Goal: Task Accomplishment & Management: Manage account settings

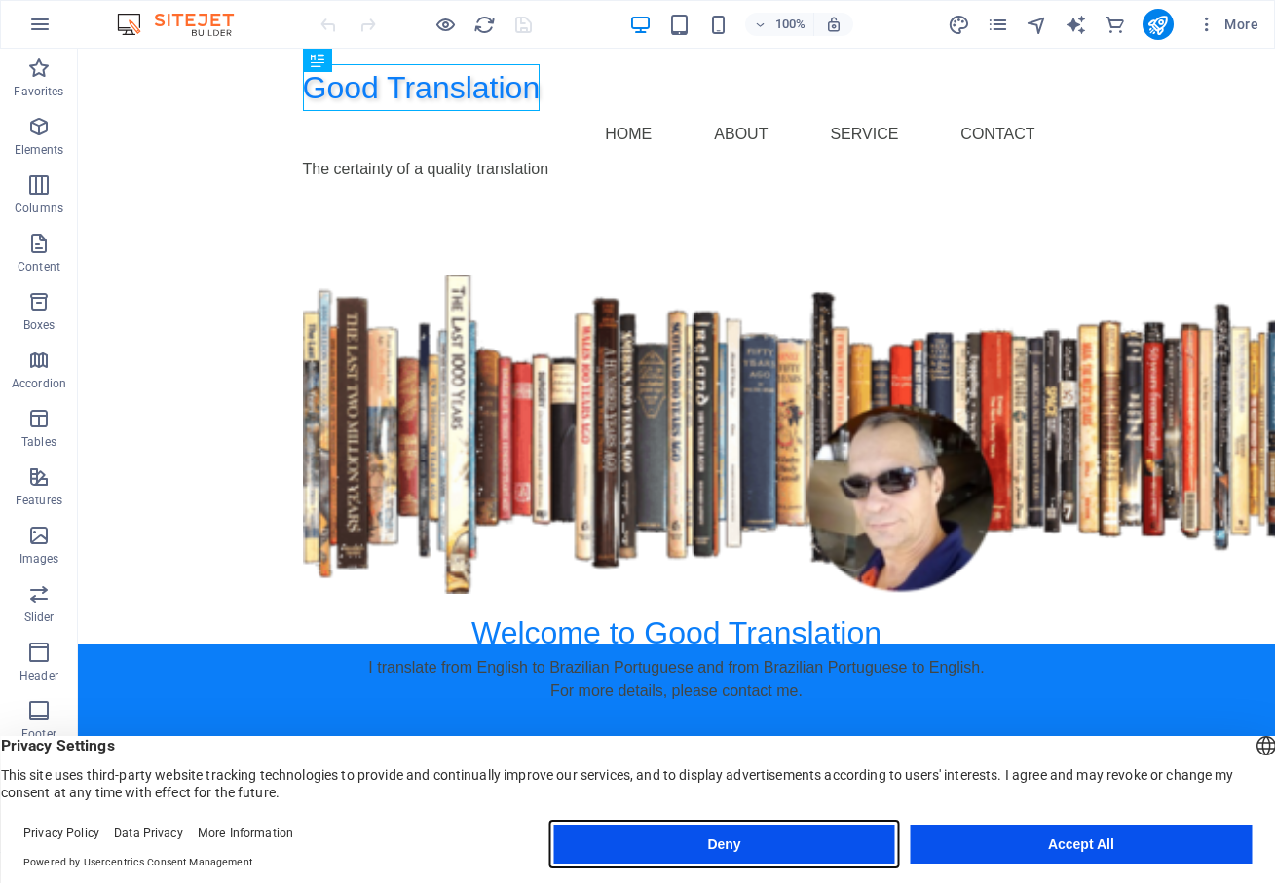
click at [735, 848] on button "Deny" at bounding box center [723, 844] width 341 height 39
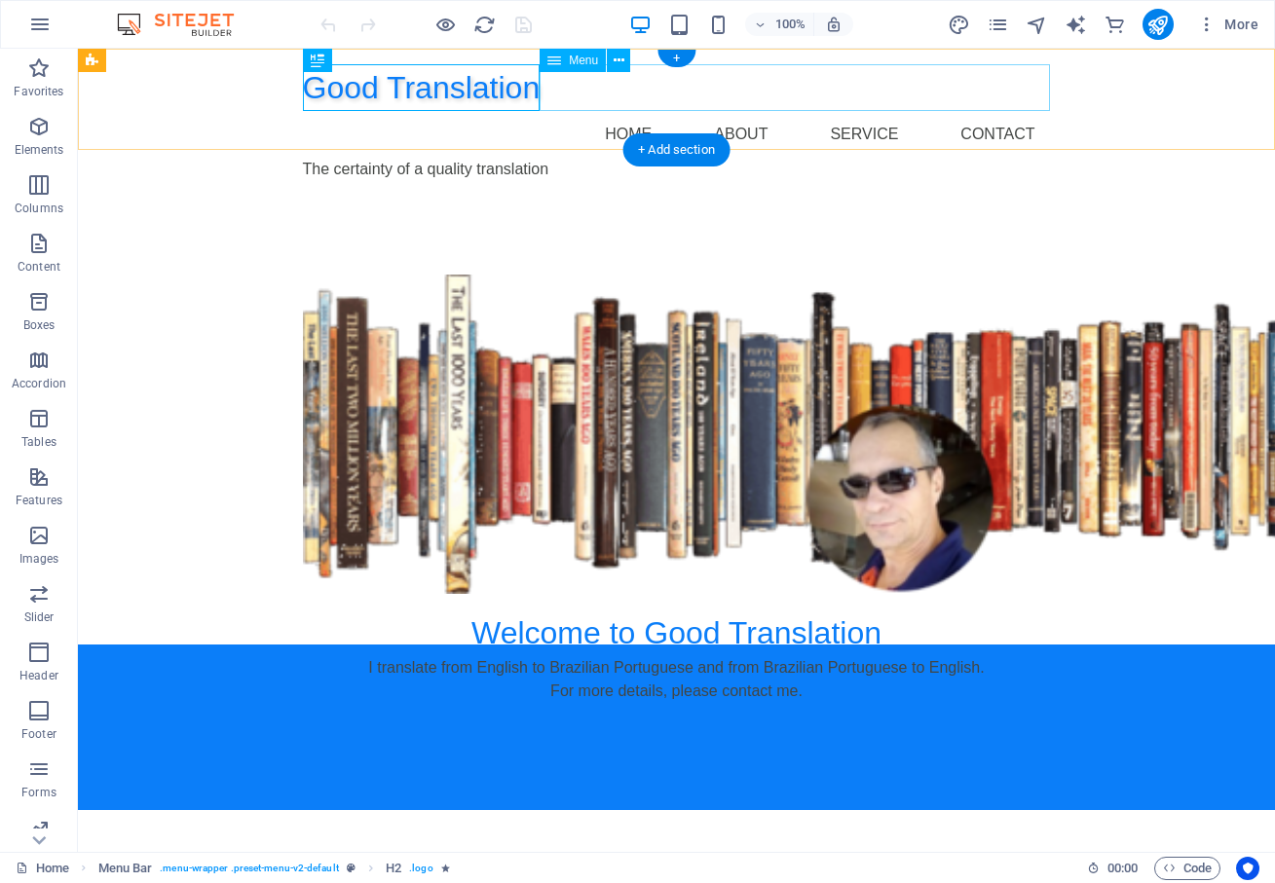
click at [625, 111] on nav "Home About Service Contact" at bounding box center [677, 134] width 748 height 47
click at [743, 111] on nav "Home About Service Contact" at bounding box center [677, 134] width 748 height 47
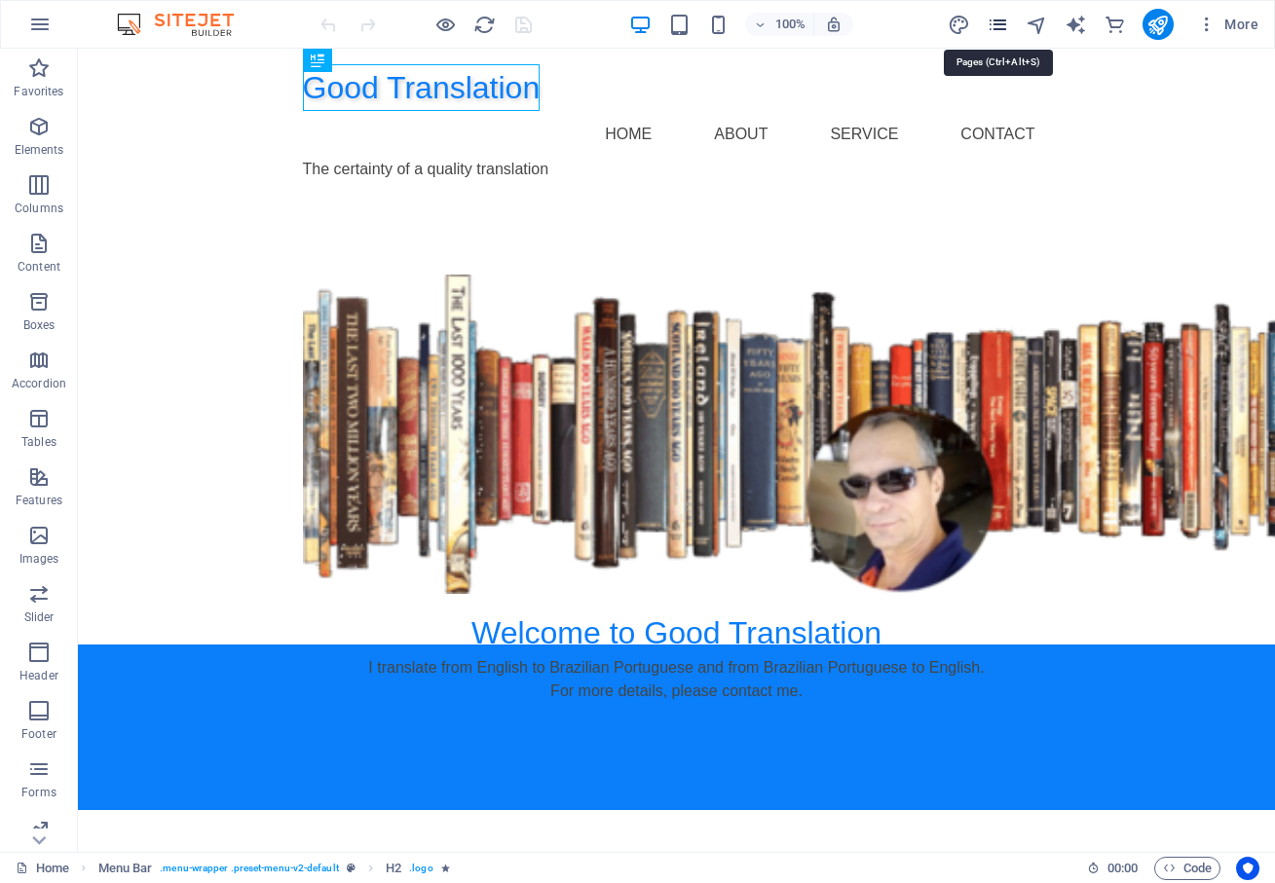
click at [997, 25] on icon "pages" at bounding box center [998, 25] width 22 height 22
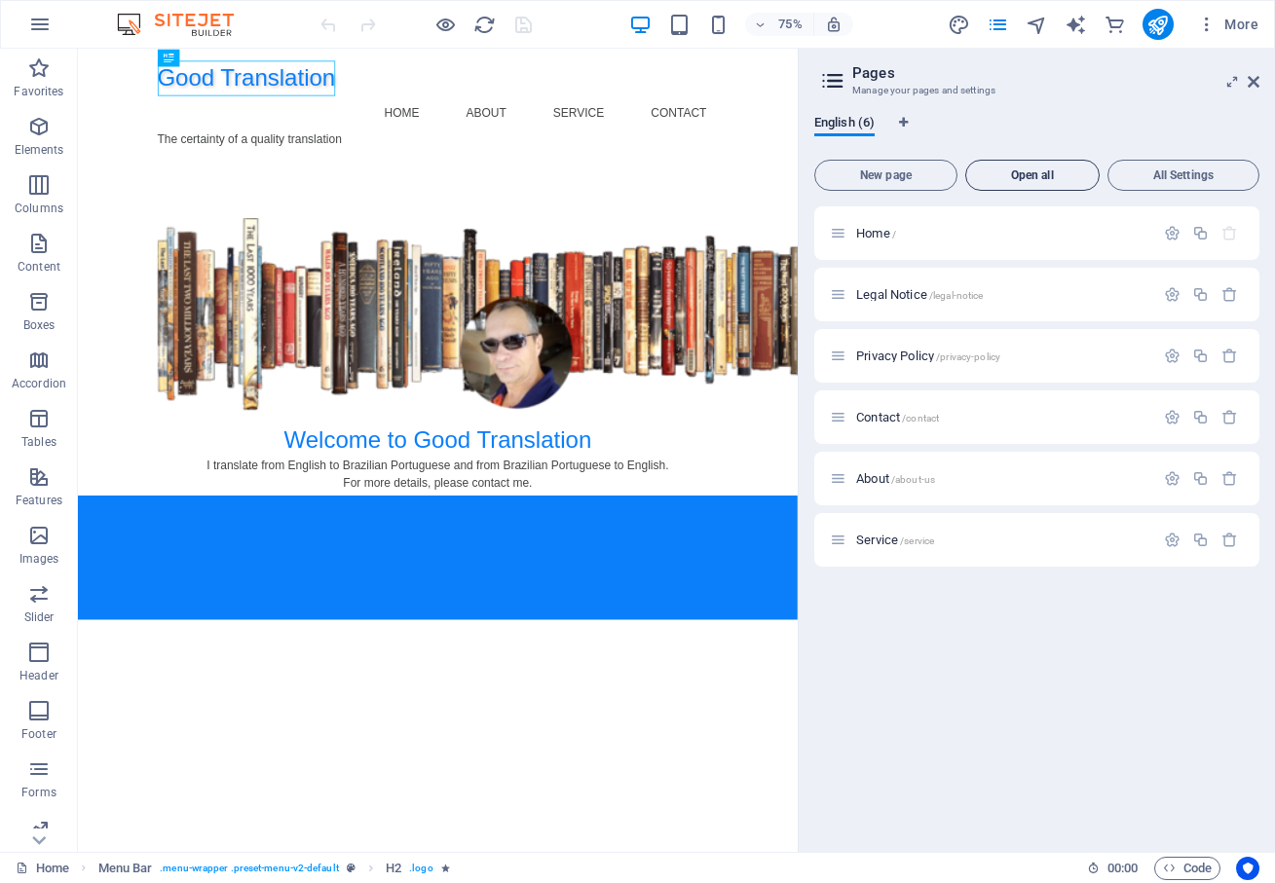
click at [1021, 175] on span "Open all" at bounding box center [1032, 175] width 117 height 12
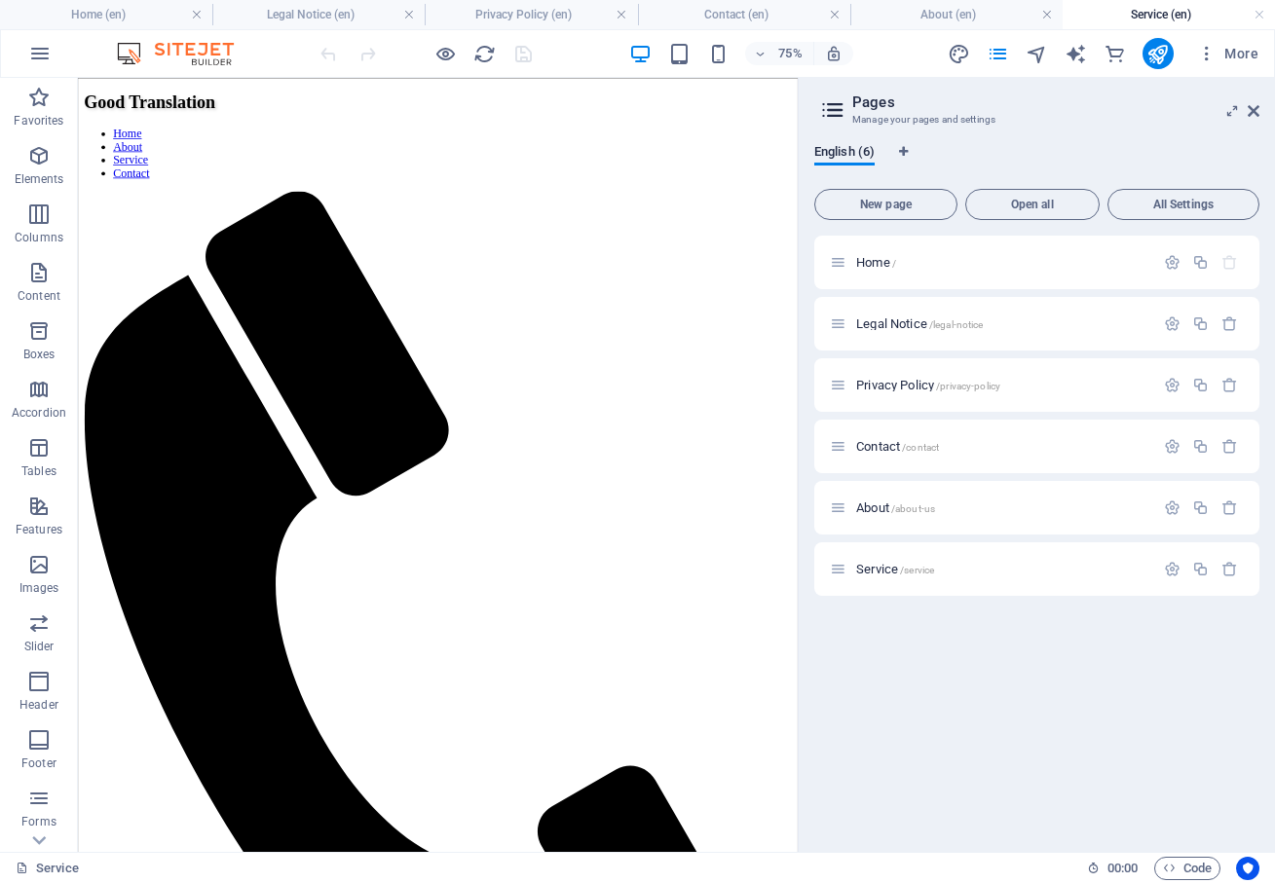
click at [1252, 110] on icon at bounding box center [1254, 111] width 12 height 16
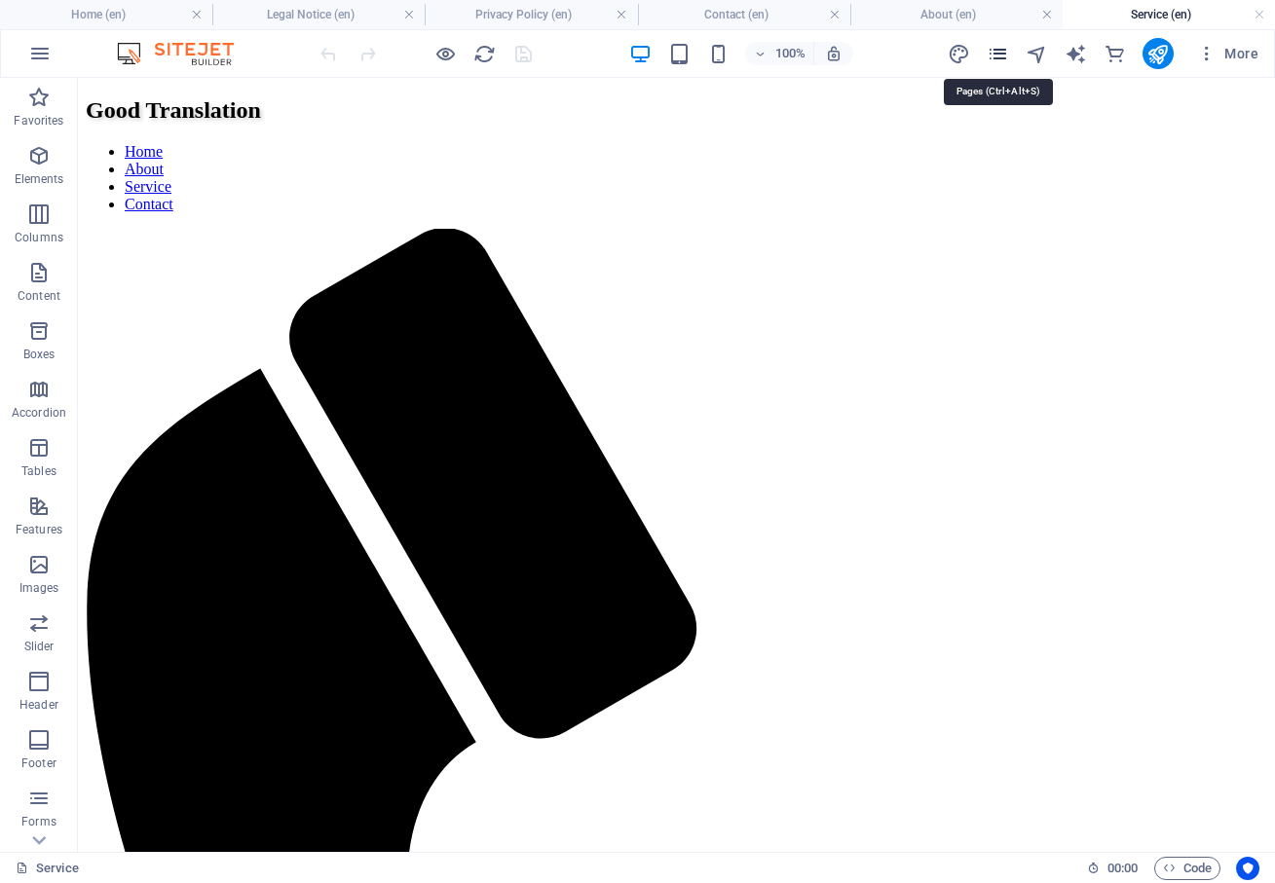
click at [999, 55] on icon "pages" at bounding box center [998, 54] width 22 height 22
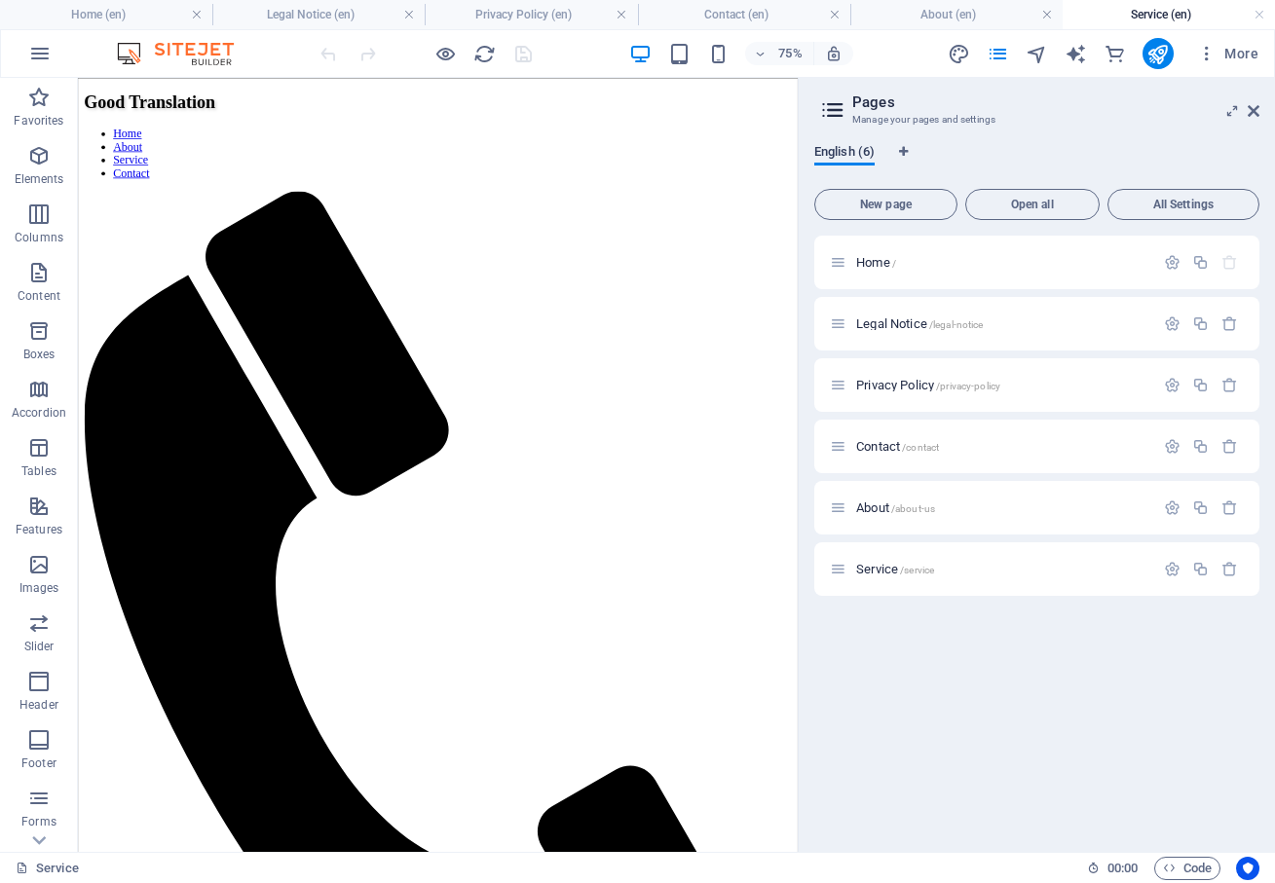
click at [866, 154] on span "English (6)" at bounding box center [844, 153] width 60 height 27
click at [1235, 574] on icon "button" at bounding box center [1229, 569] width 17 height 17
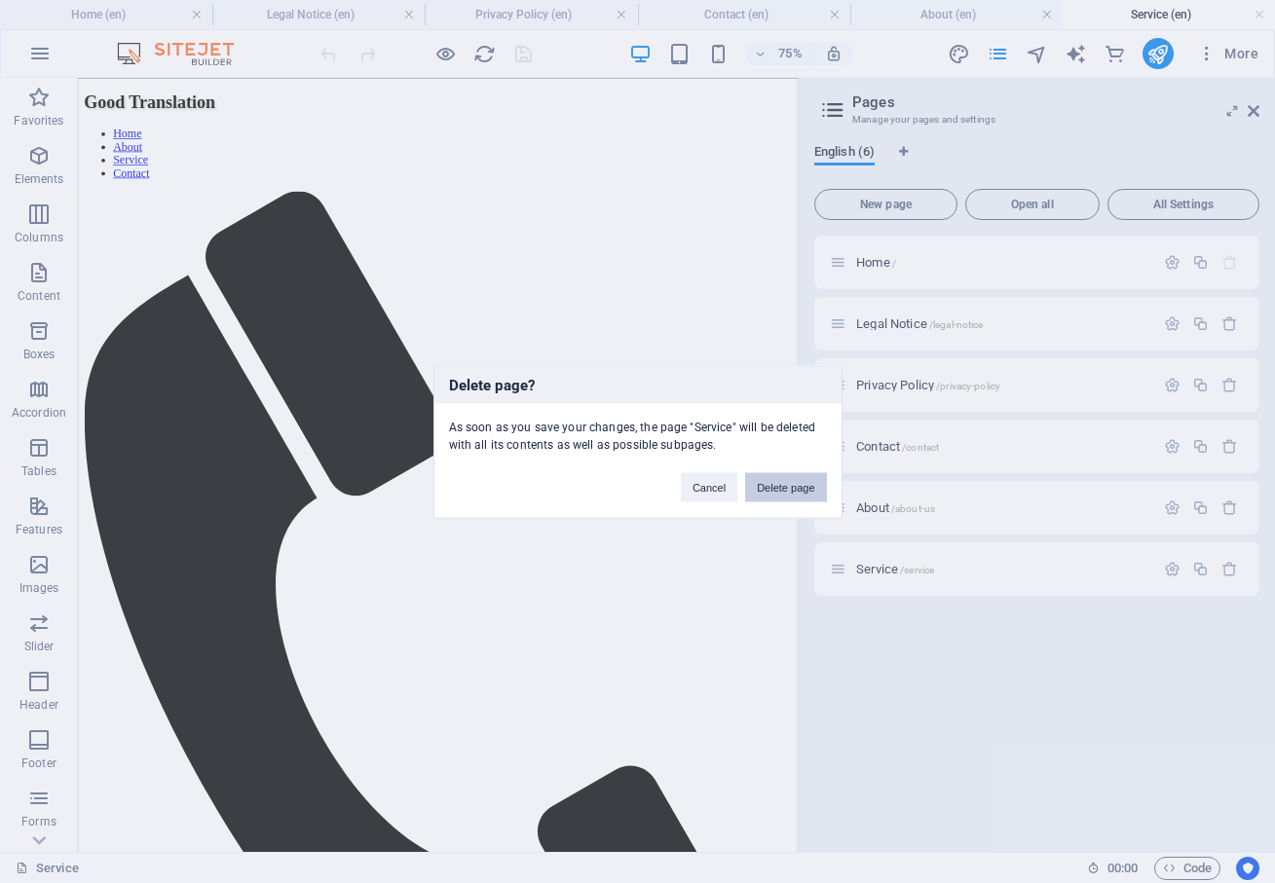
click at [806, 486] on button "Delete page" at bounding box center [785, 486] width 81 height 29
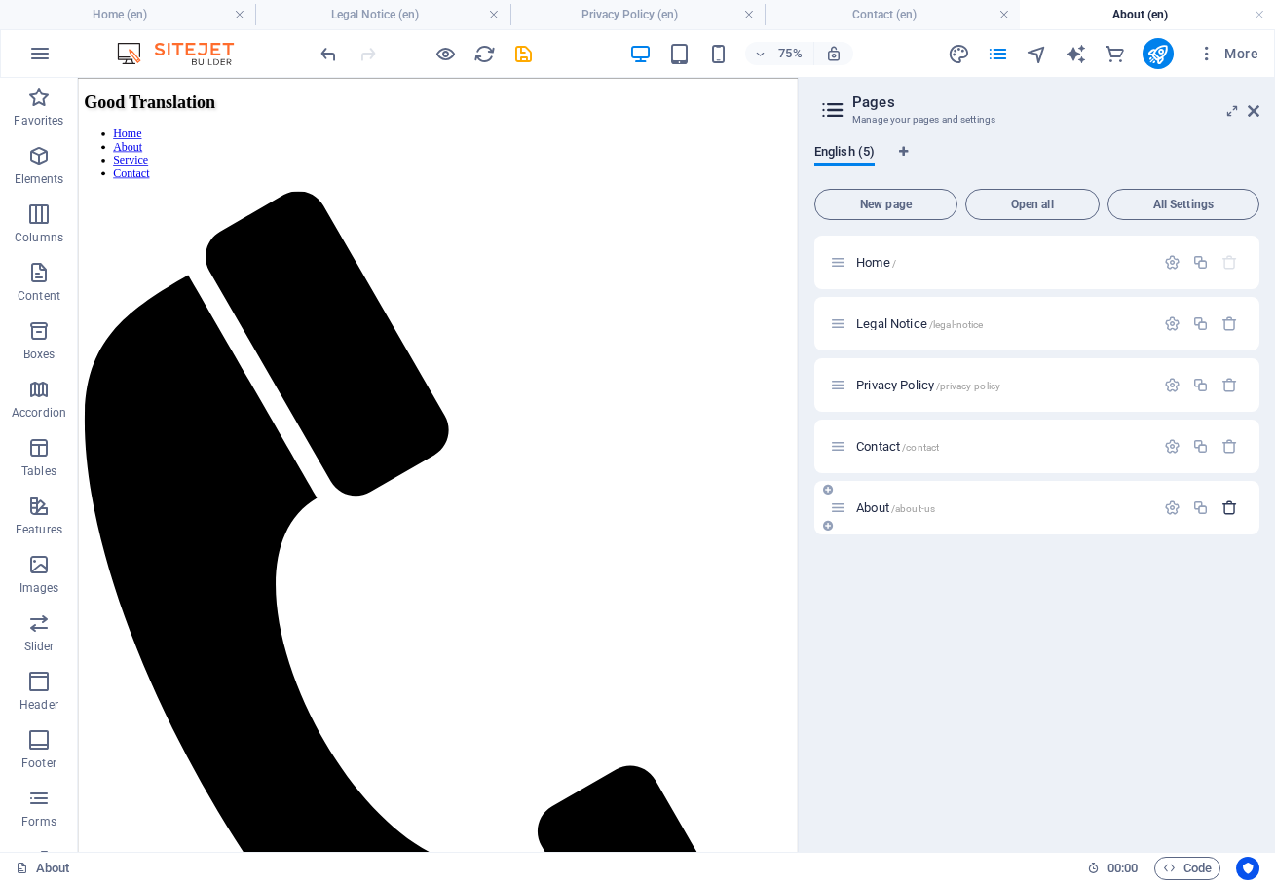
click at [1235, 506] on icon "button" at bounding box center [1229, 508] width 17 height 17
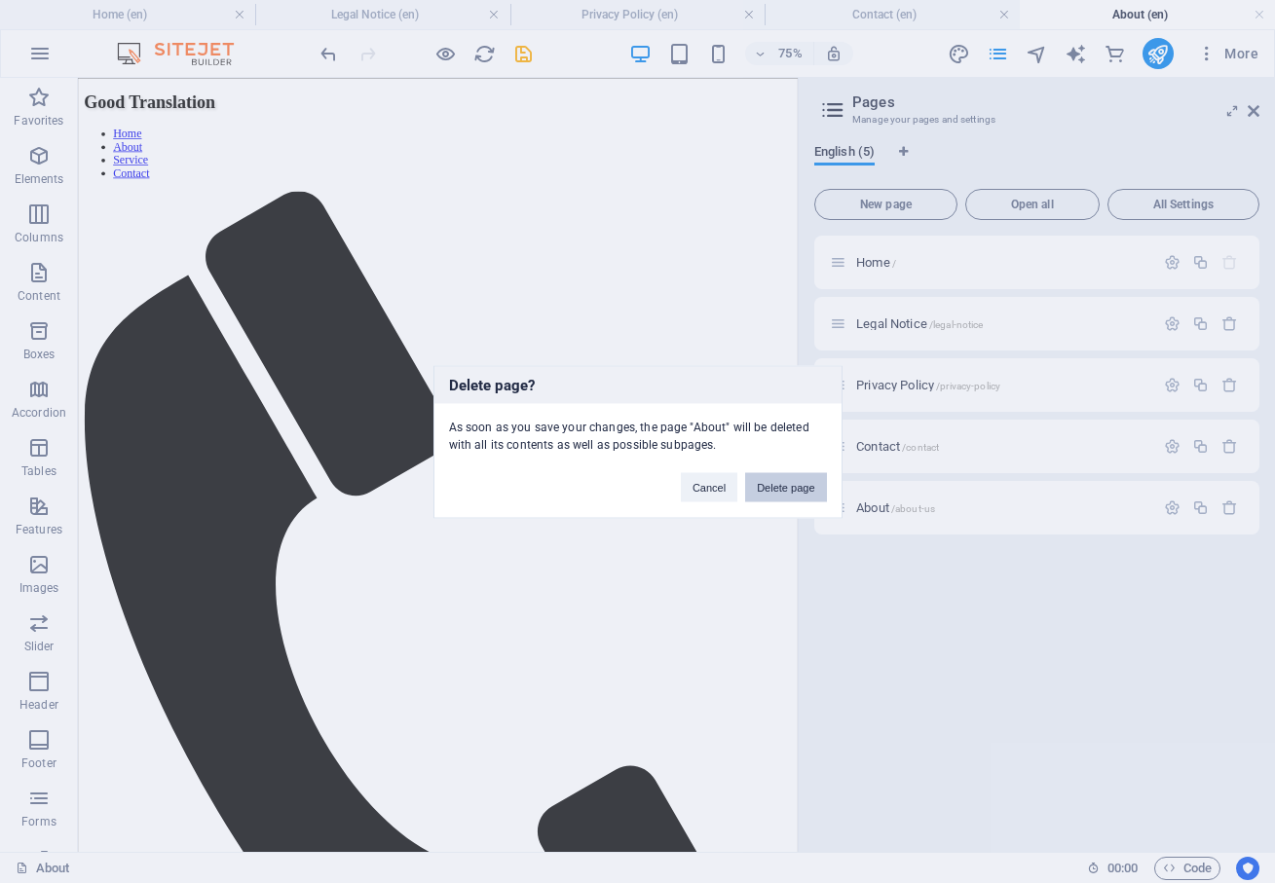
click at [805, 489] on button "Delete page" at bounding box center [785, 486] width 81 height 29
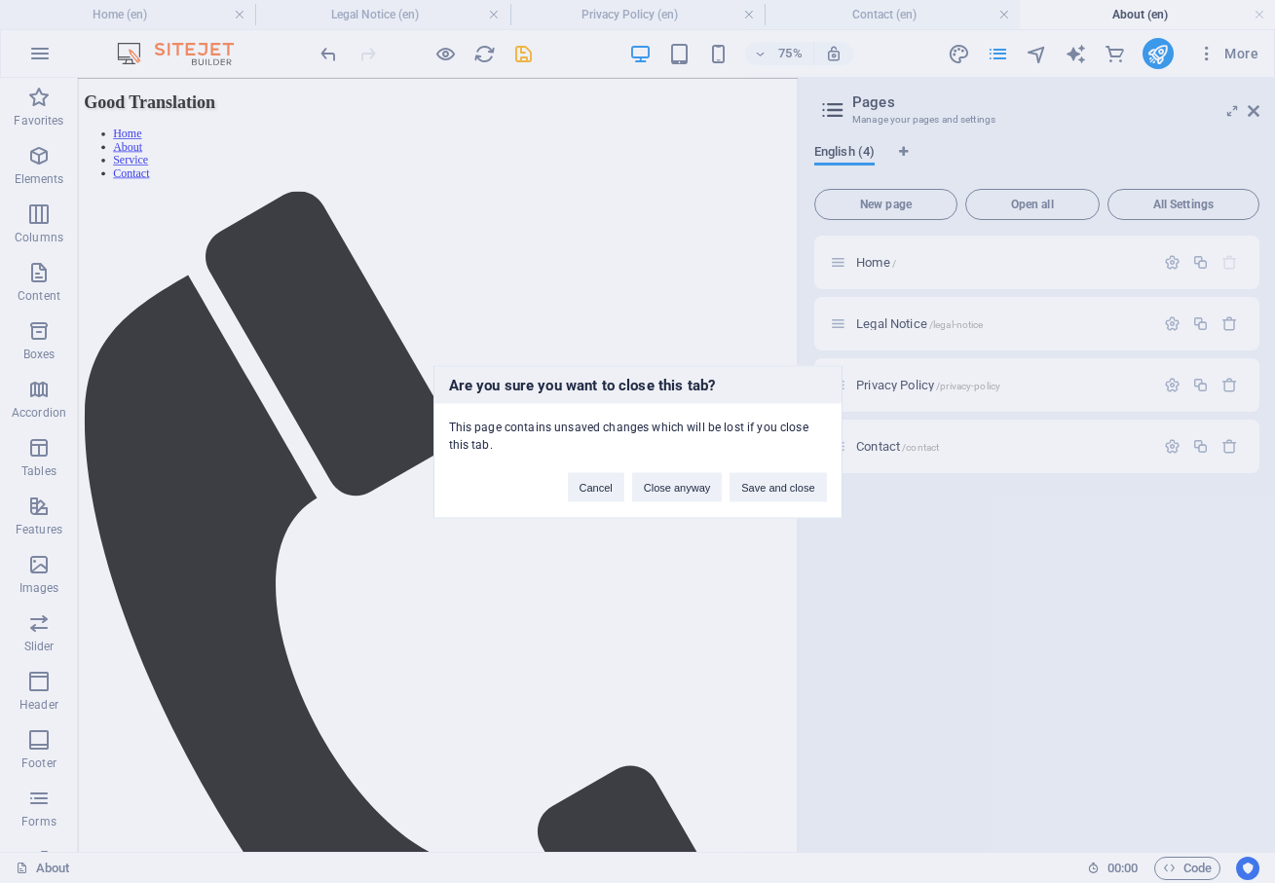
click at [1230, 446] on div "Are you sure you want to close this tab? This page contains unsaved changes whi…" at bounding box center [637, 441] width 1275 height 883
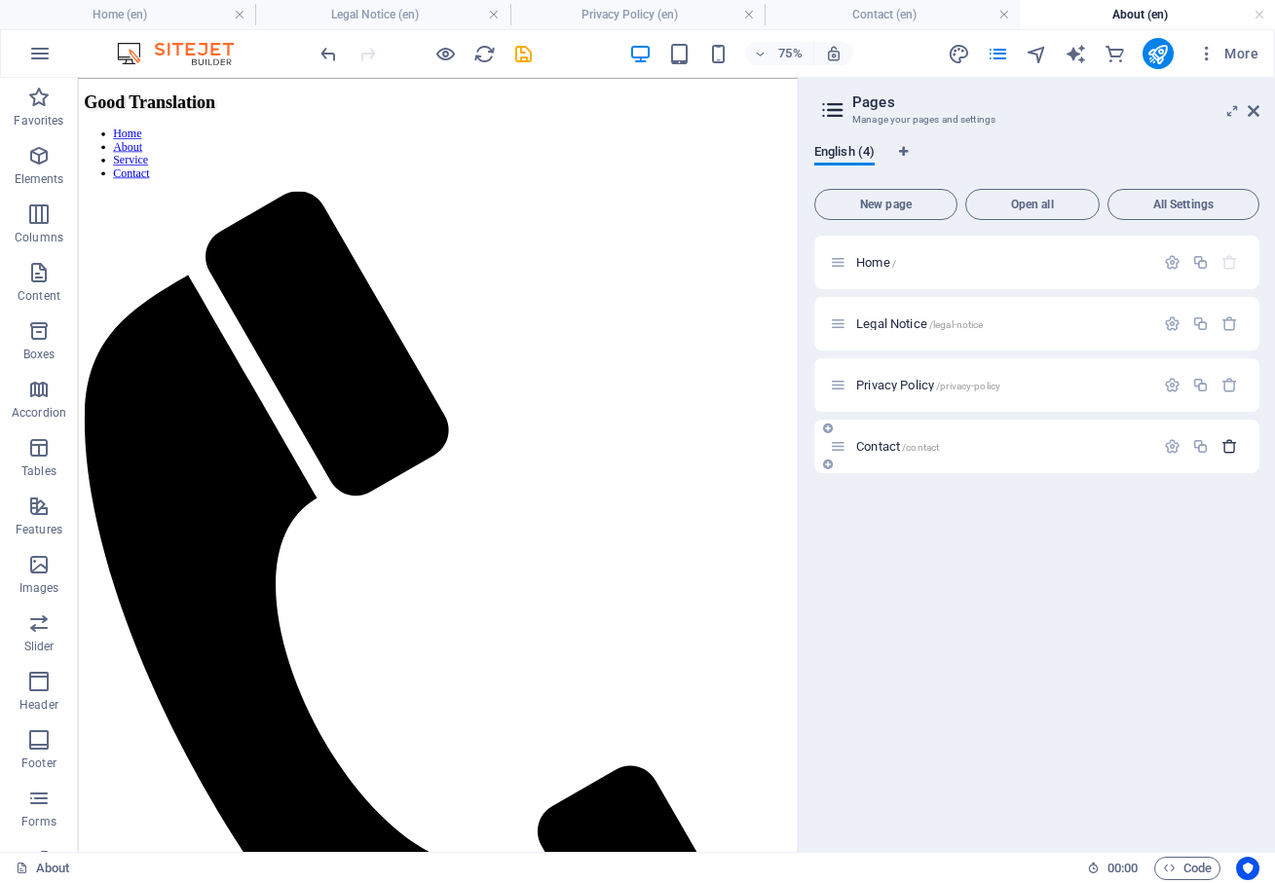
click at [1228, 447] on icon "button" at bounding box center [1229, 446] width 17 height 17
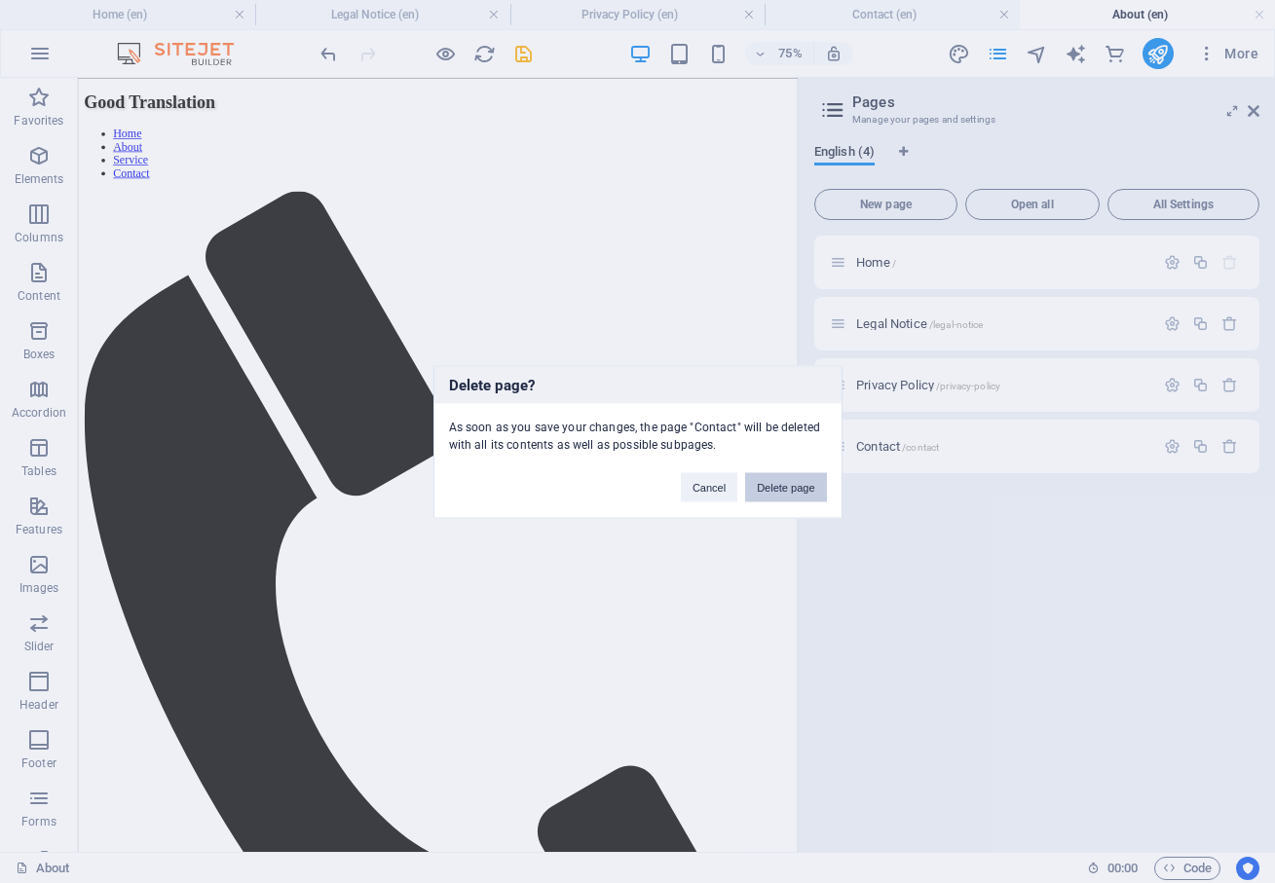
click at [790, 489] on button "Delete page" at bounding box center [785, 486] width 81 height 29
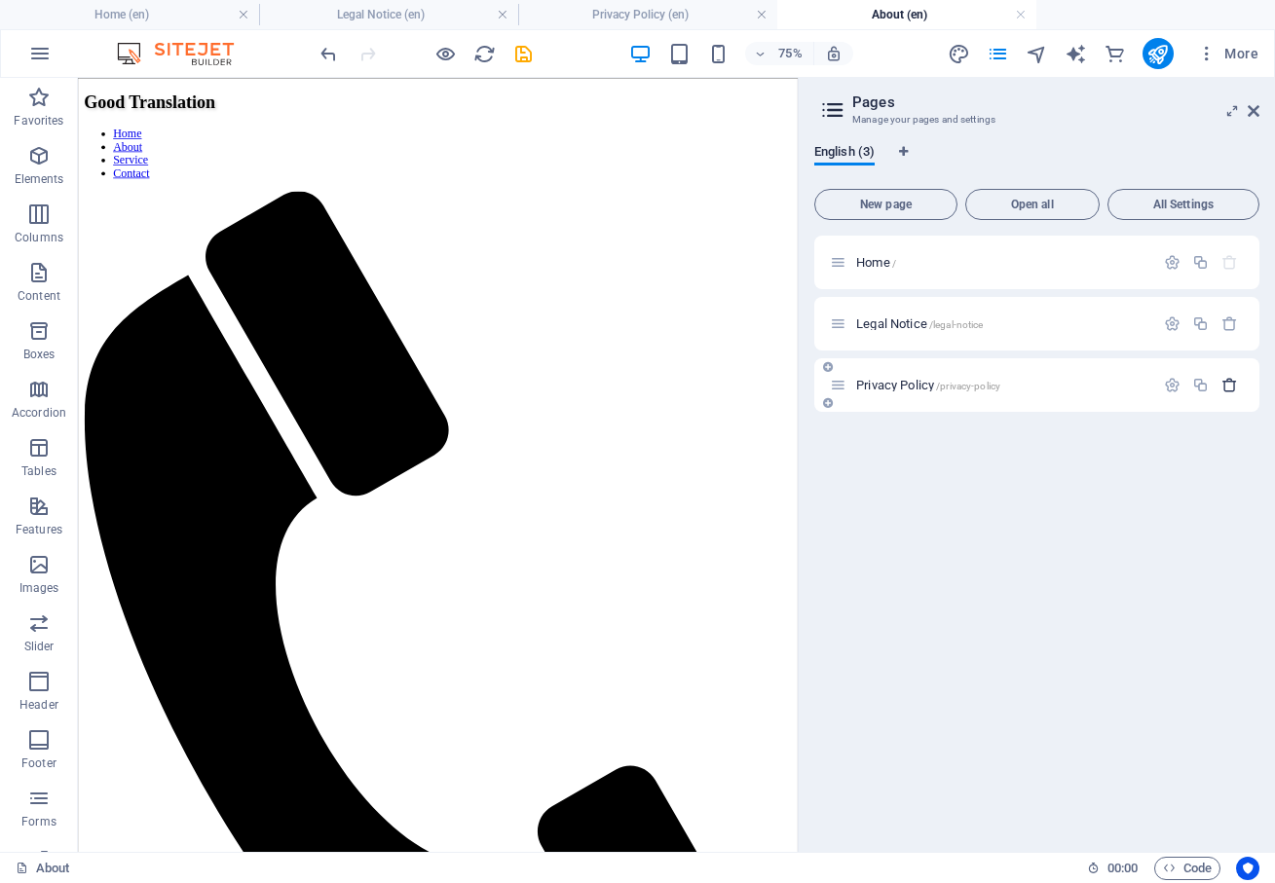
click at [1228, 382] on icon "button" at bounding box center [1229, 385] width 17 height 17
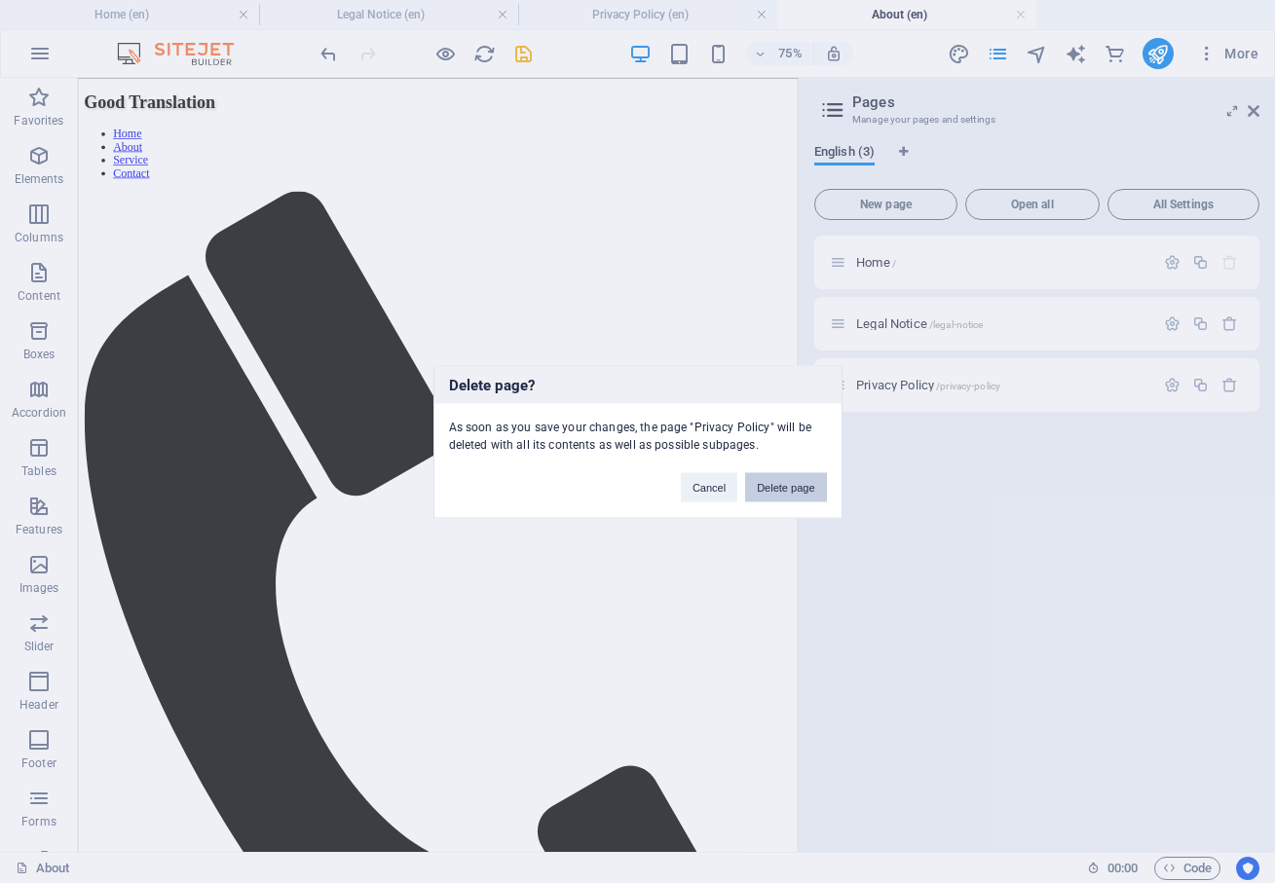
click at [796, 489] on button "Delete page" at bounding box center [785, 486] width 81 height 29
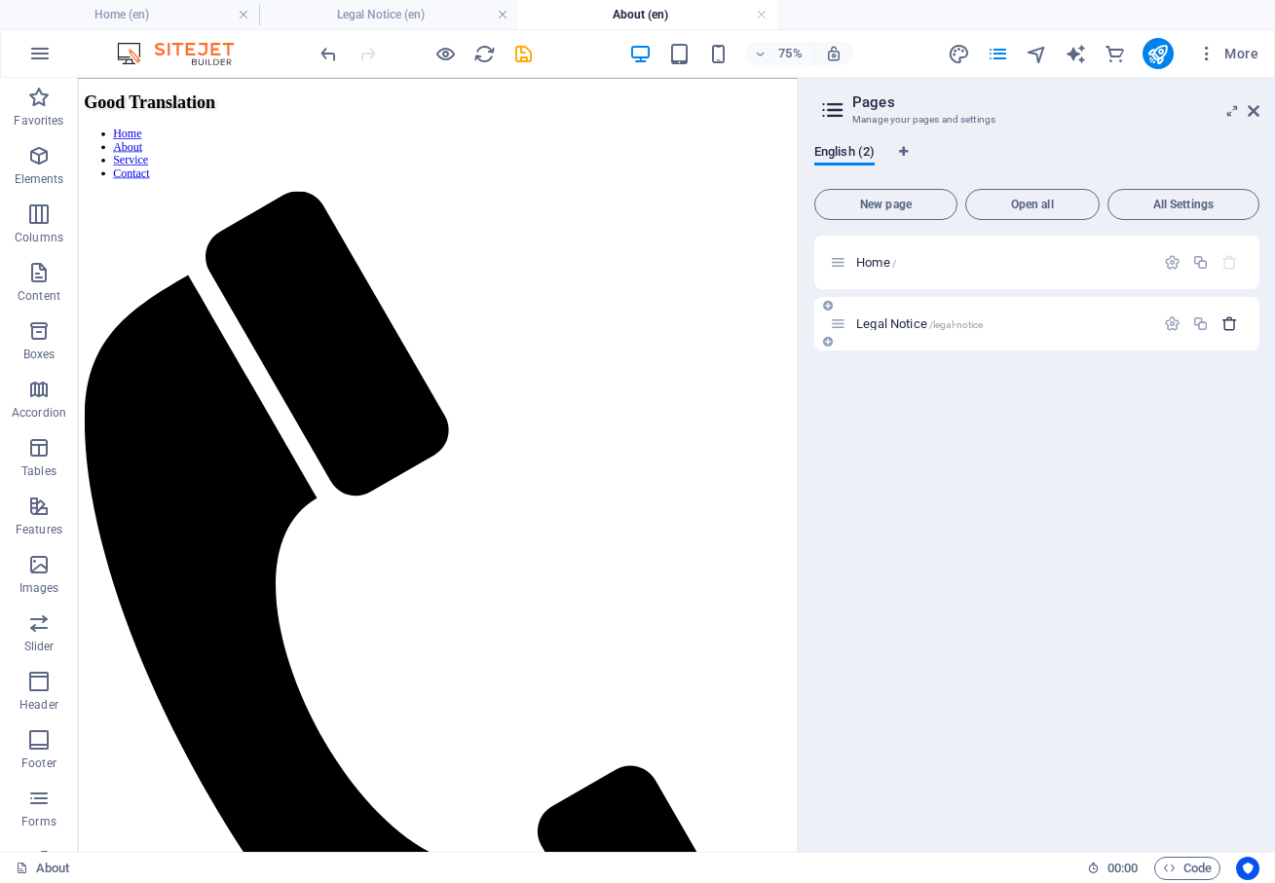
click at [1227, 326] on icon "button" at bounding box center [1229, 324] width 17 height 17
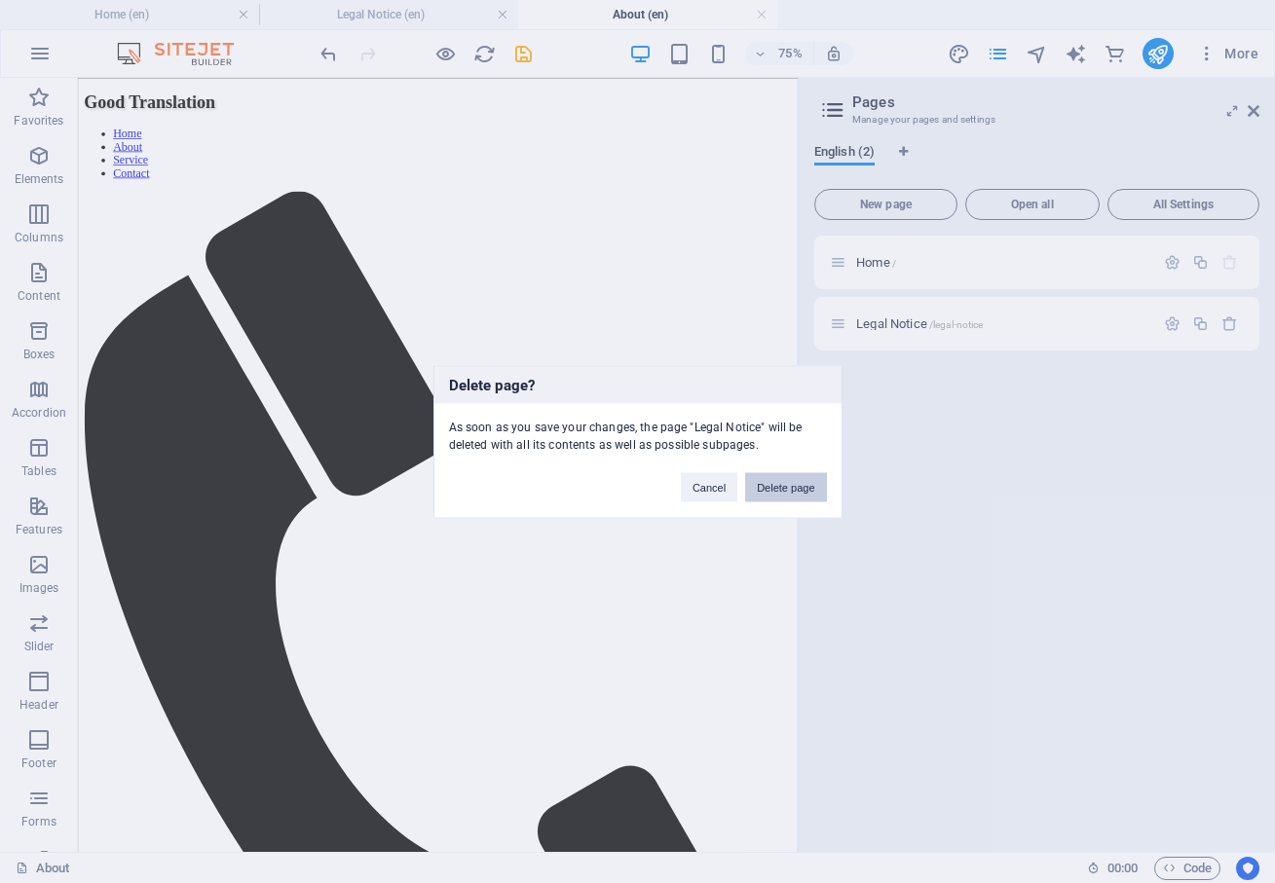
click at [803, 484] on button "Delete page" at bounding box center [785, 486] width 81 height 29
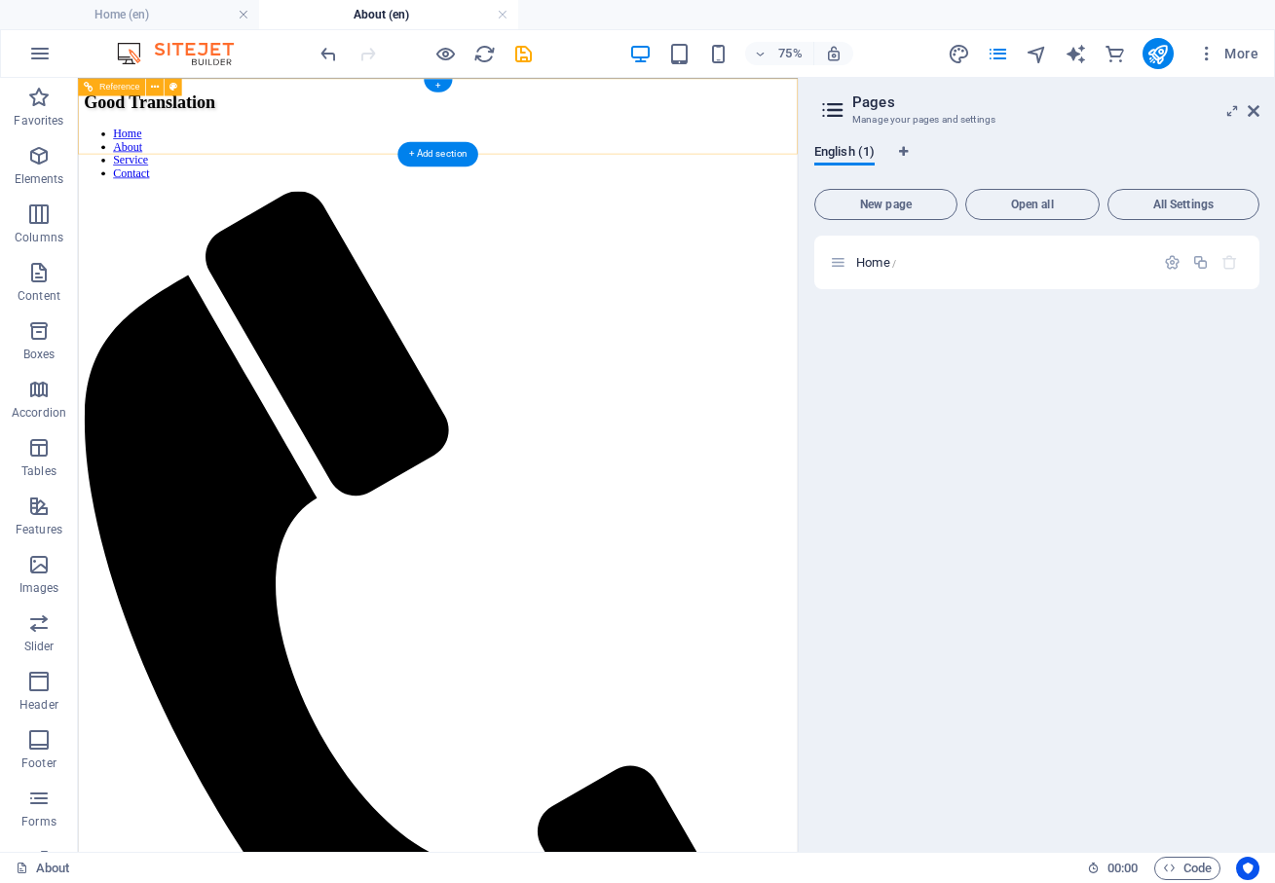
click at [505, 143] on nav "Home About Service Contact" at bounding box center [558, 178] width 944 height 70
click at [900, 149] on icon "Language Tabs" at bounding box center [903, 152] width 9 height 12
select select "41"
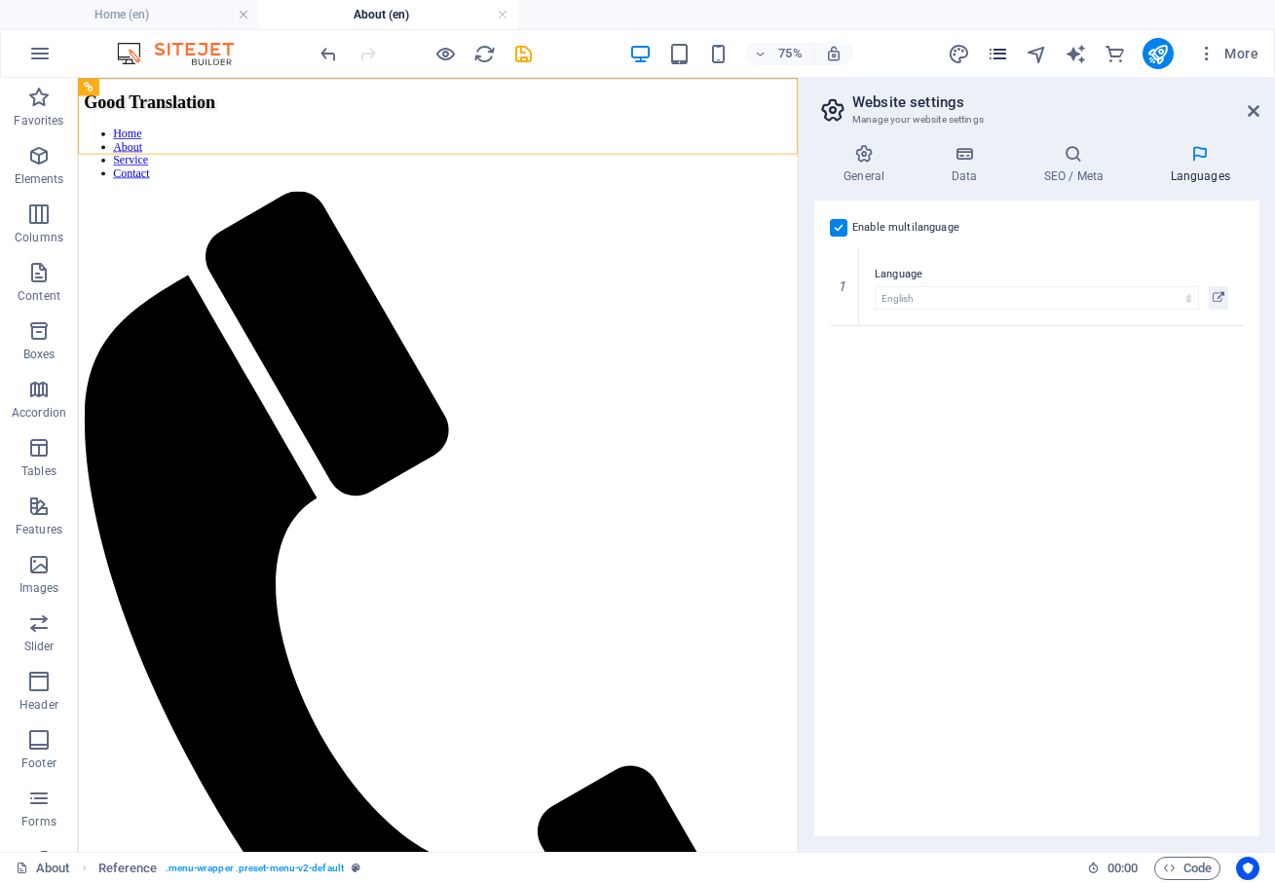
click at [1010, 50] on span "pages" at bounding box center [998, 54] width 23 height 22
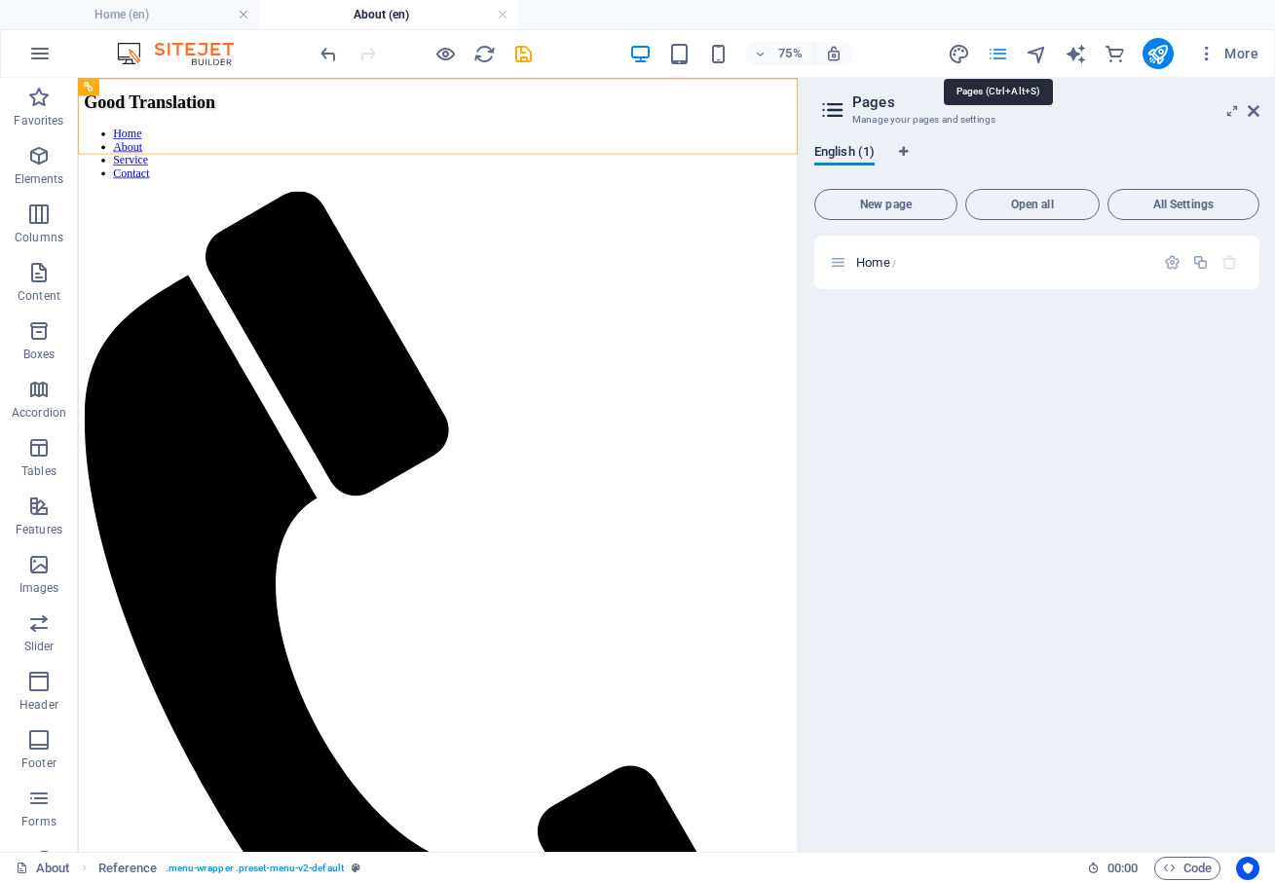
click at [997, 53] on icon "pages" at bounding box center [998, 54] width 22 height 22
click at [905, 257] on p "Home /" at bounding box center [1002, 262] width 292 height 13
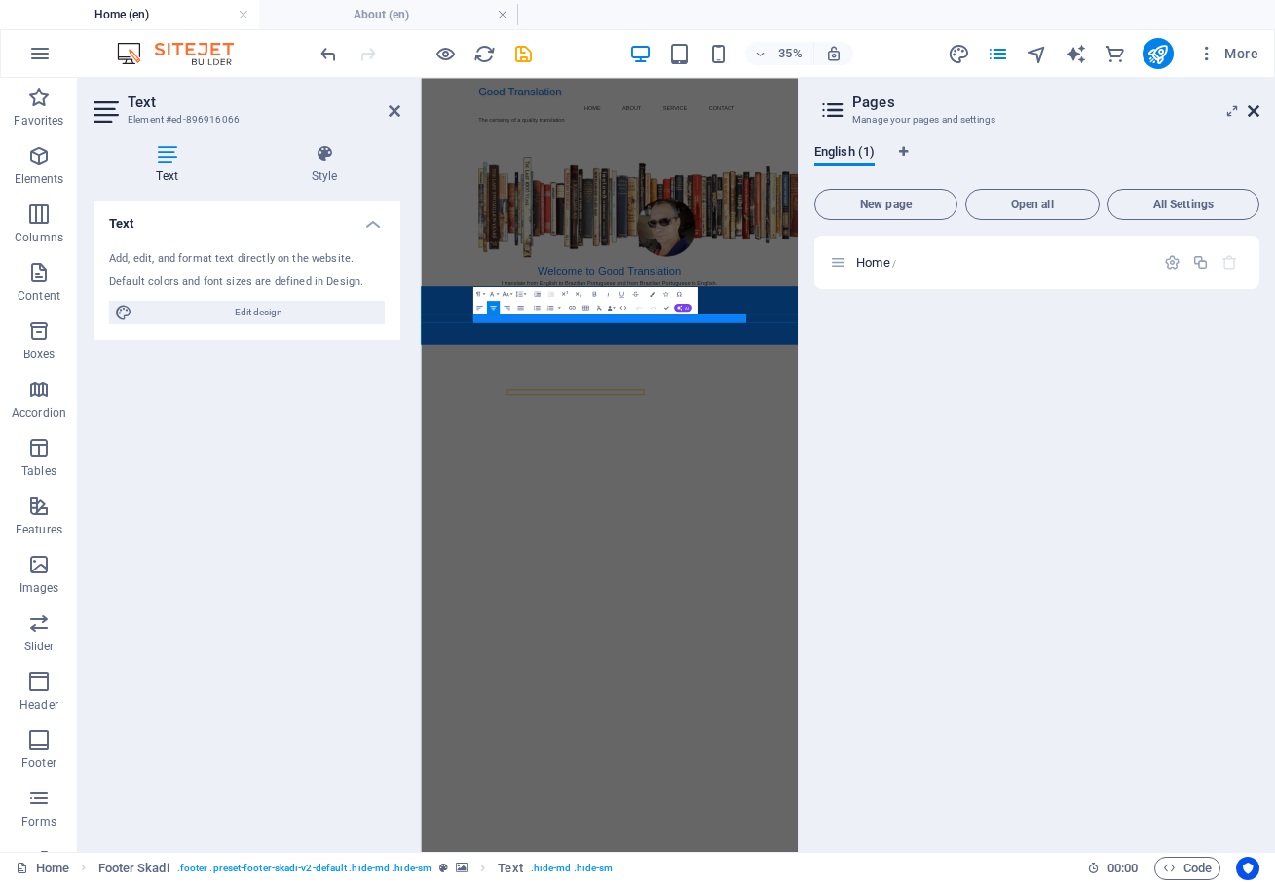
click at [1256, 109] on icon at bounding box center [1254, 111] width 12 height 16
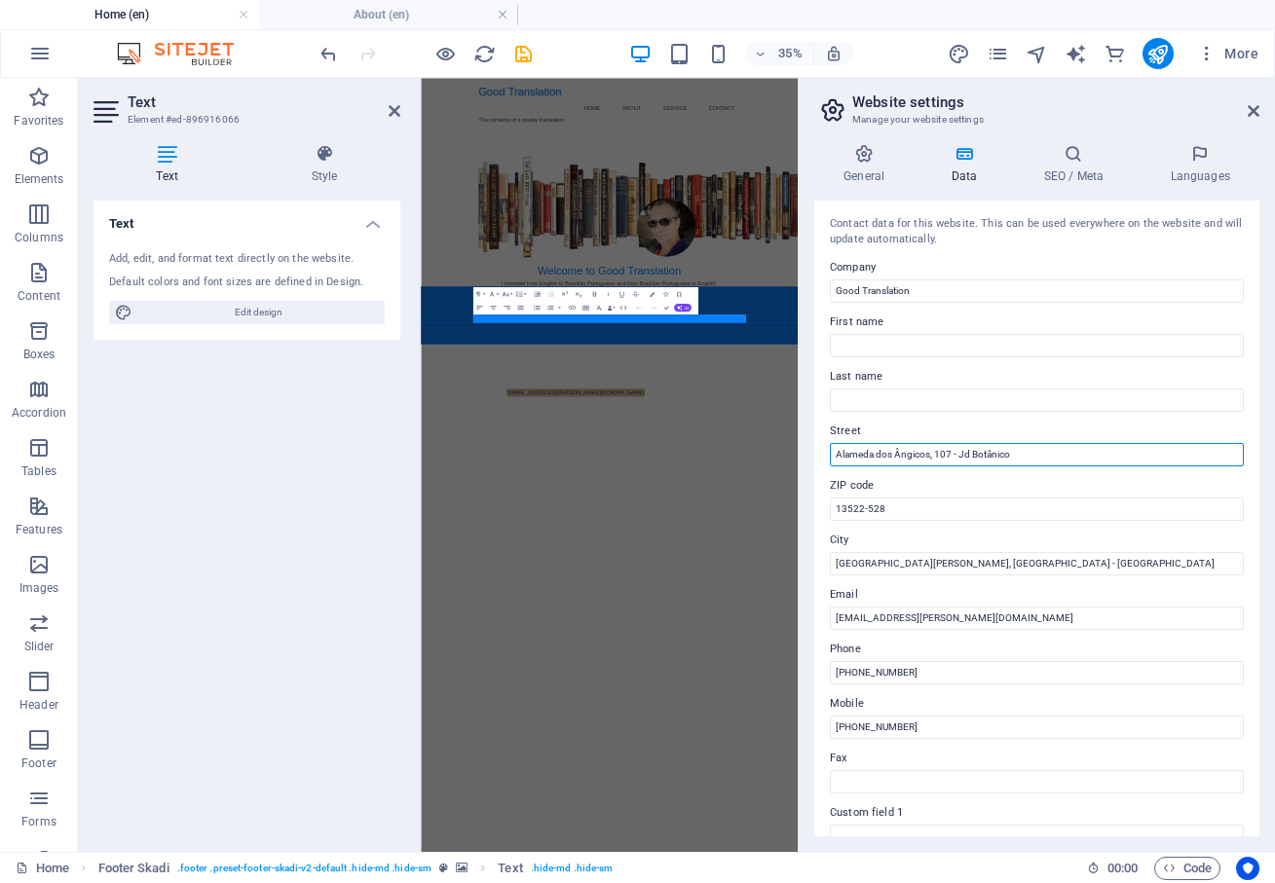
drag, startPoint x: 1374, startPoint y: 535, endPoint x: 1475, endPoint y: 1163, distance: 636.2
drag, startPoint x: 1029, startPoint y: 452, endPoint x: 827, endPoint y: 463, distance: 202.9
click at [827, 463] on div "Contact data for this website. This can be used everywhere on the website and w…" at bounding box center [1036, 519] width 445 height 636
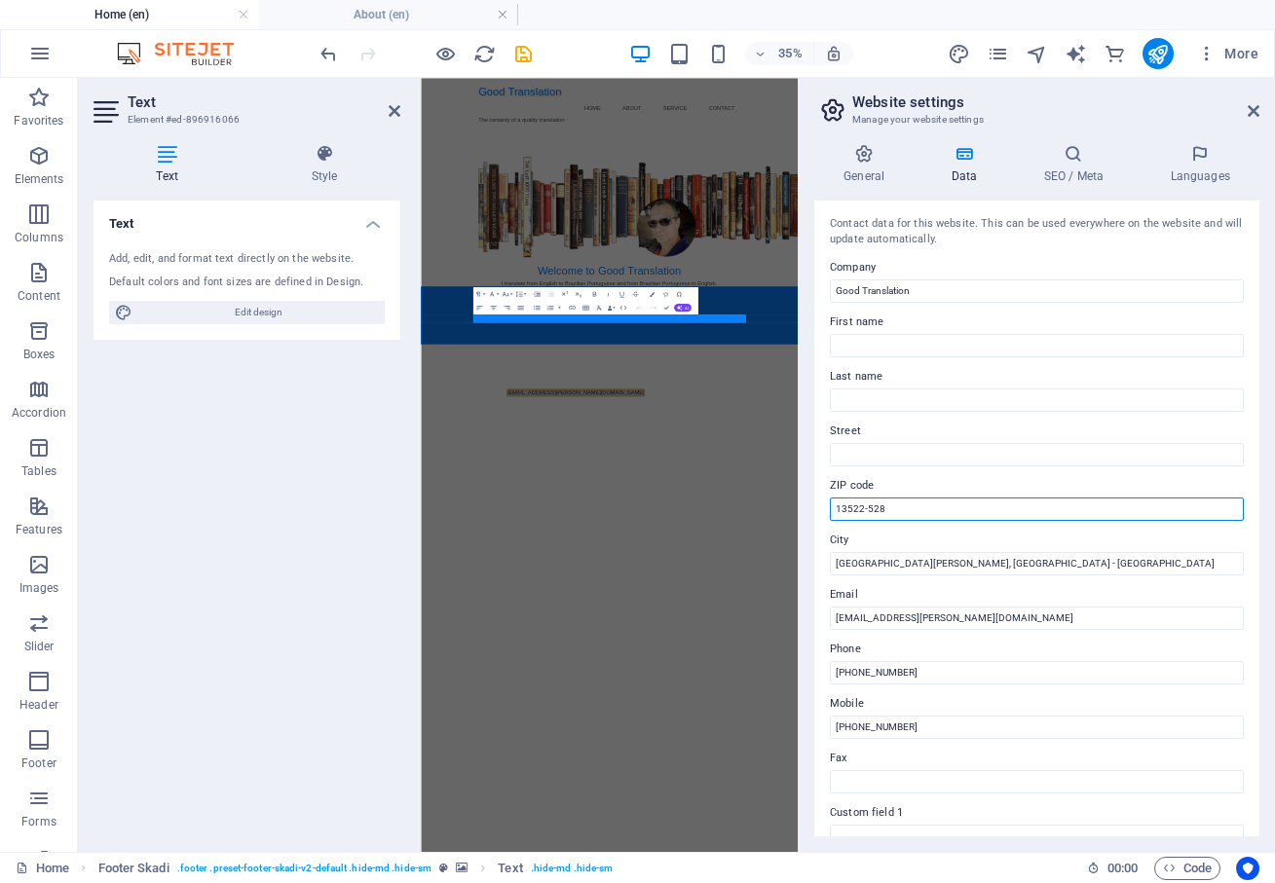
drag, startPoint x: 908, startPoint y: 511, endPoint x: 831, endPoint y: 506, distance: 77.1
click at [832, 508] on input "13522-528" at bounding box center [1037, 509] width 414 height 23
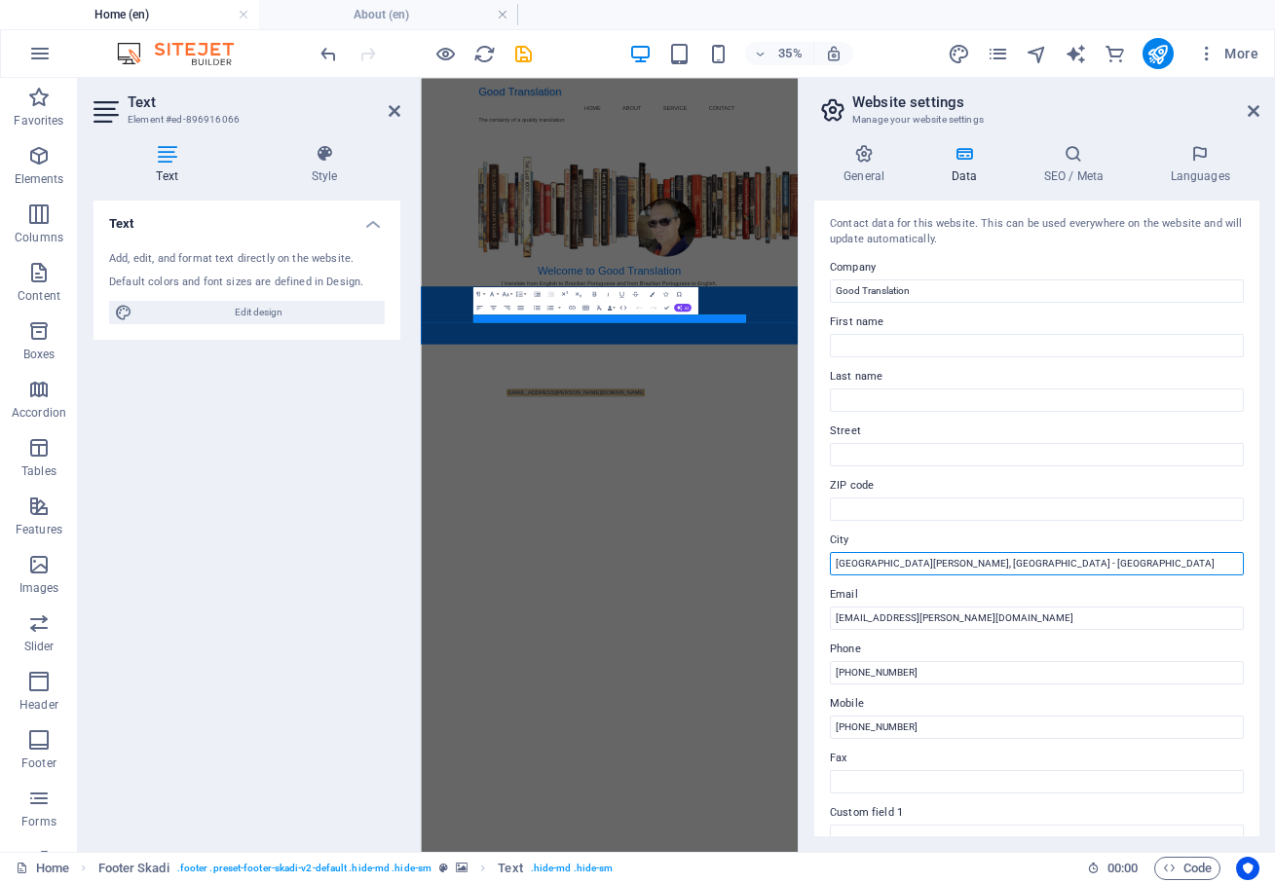
drag, startPoint x: 943, startPoint y: 559, endPoint x: 811, endPoint y: 566, distance: 131.7
click at [811, 566] on div "General Data SEO / Meta Languages Website name [PERSON_NAME][DOMAIN_NAME] Logo …" at bounding box center [1037, 491] width 476 height 724
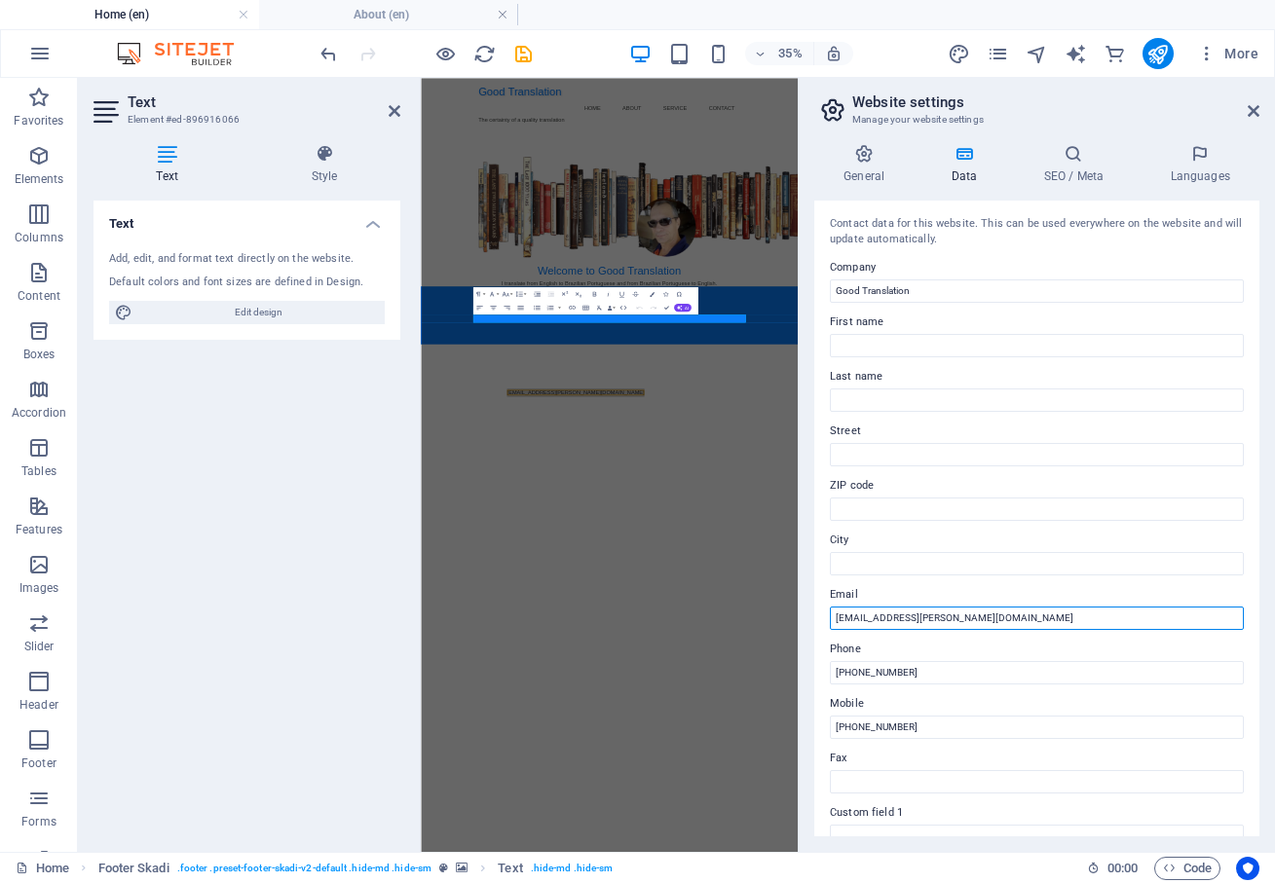
drag, startPoint x: 1017, startPoint y: 614, endPoint x: 819, endPoint y: 610, distance: 197.8
click at [819, 610] on div "Contact data for this website. This can be used everywhere on the website and w…" at bounding box center [1036, 519] width 445 height 636
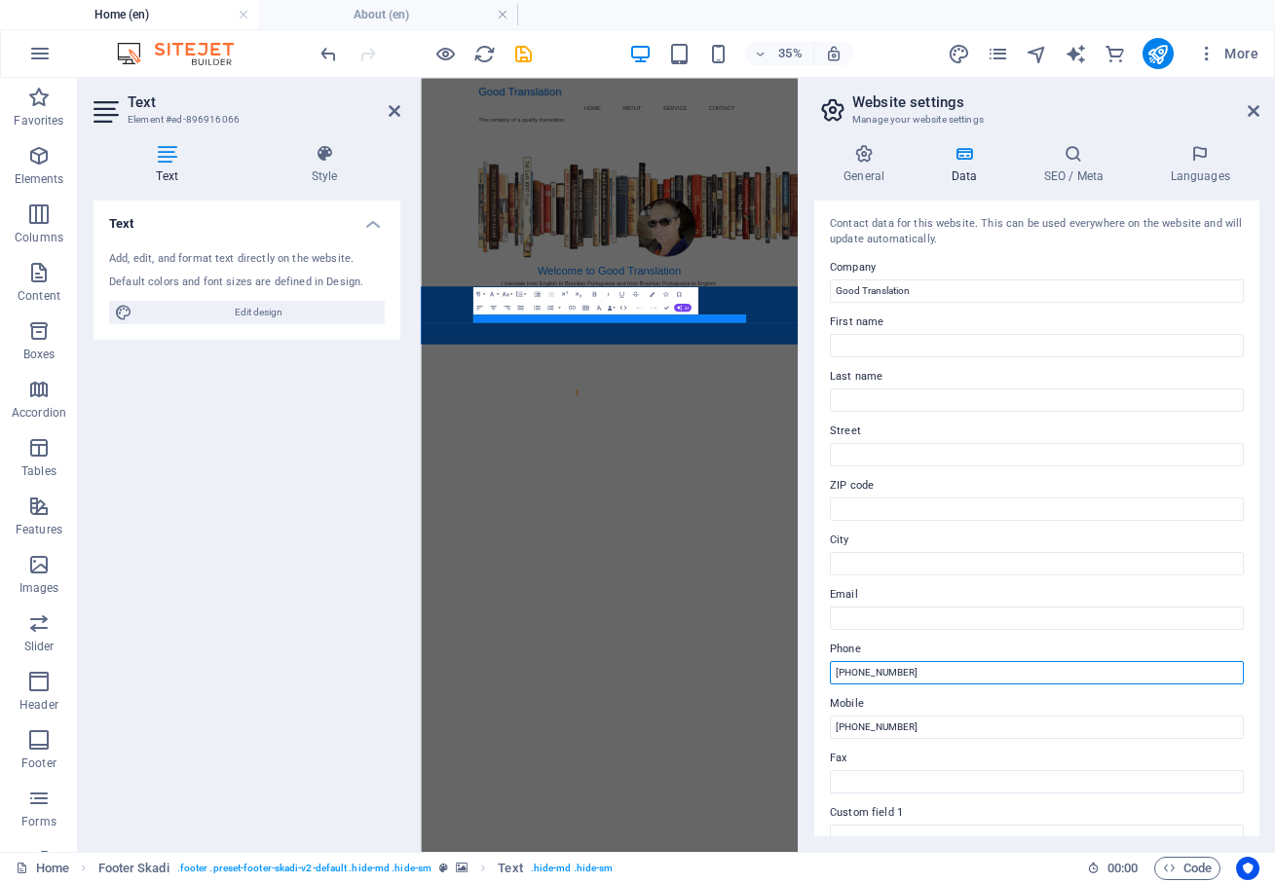
drag, startPoint x: 1362, startPoint y: 750, endPoint x: 1455, endPoint y: 1780, distance: 1034.7
drag, startPoint x: 836, startPoint y: 673, endPoint x: 809, endPoint y: 669, distance: 26.6
click at [809, 671] on div "General Data SEO / Meta Languages Website name [PERSON_NAME][DOMAIN_NAME] Logo …" at bounding box center [1037, 491] width 476 height 724
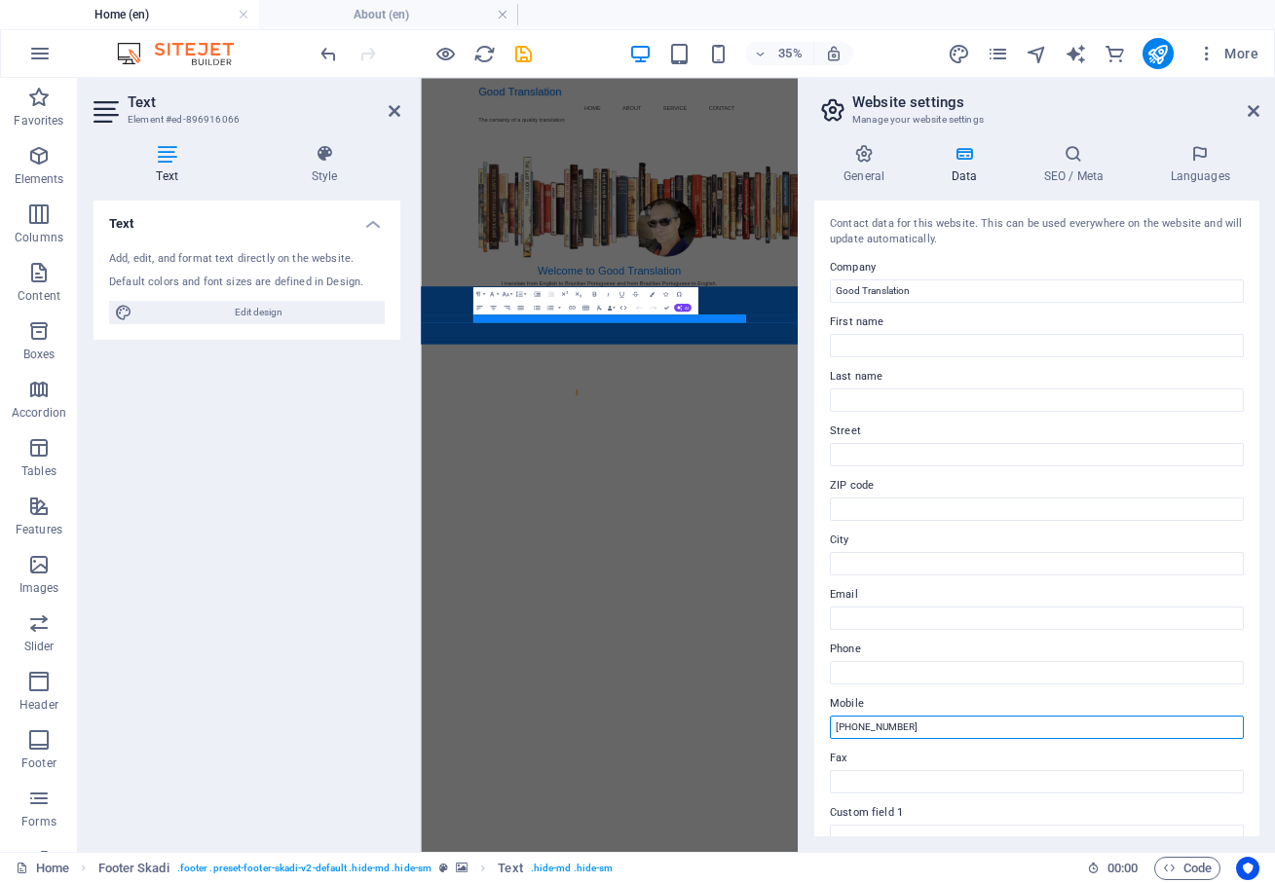
drag, startPoint x: 941, startPoint y: 723, endPoint x: 816, endPoint y: 722, distance: 124.7
click at [816, 722] on div "Contact data for this website. This can be used everywhere on the website and w…" at bounding box center [1036, 519] width 445 height 636
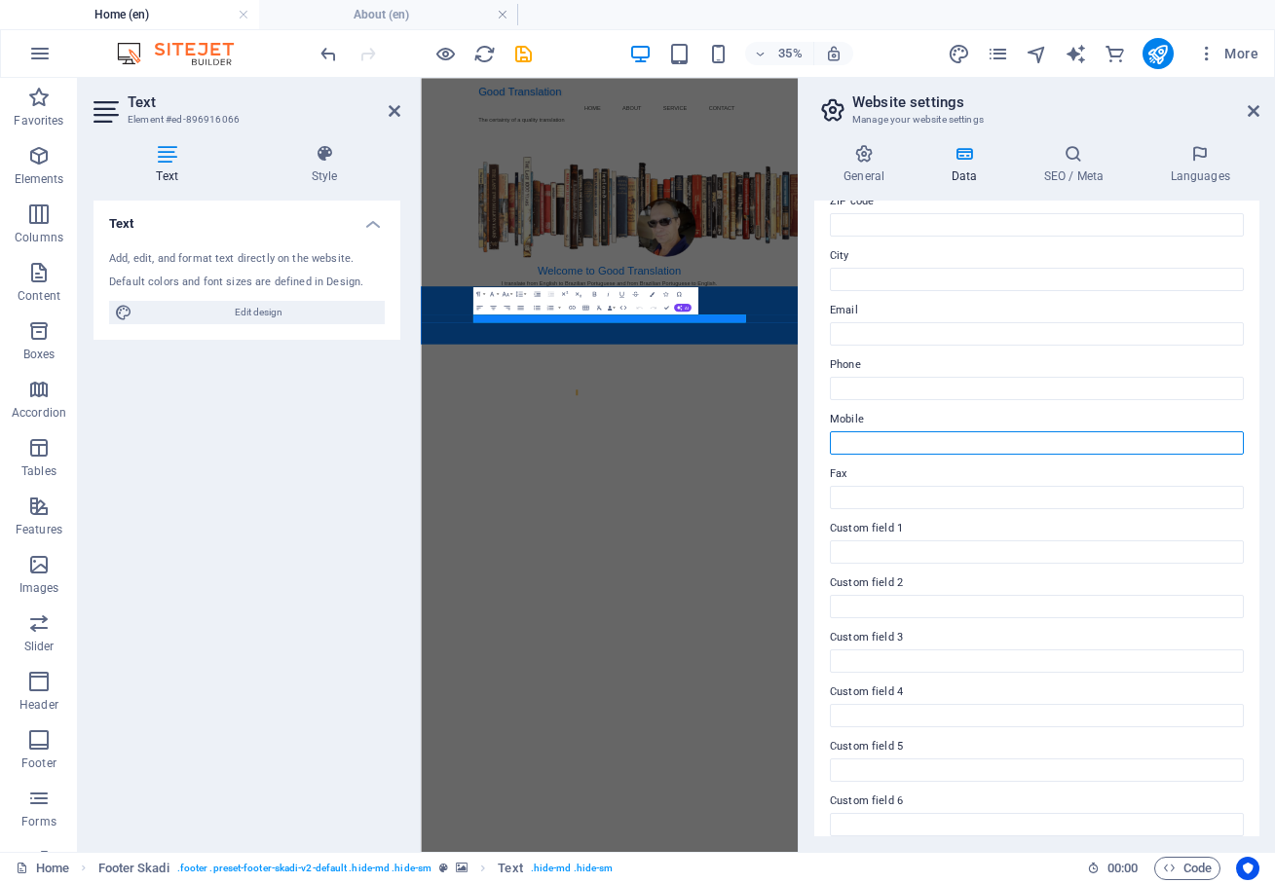
scroll to position [300, 0]
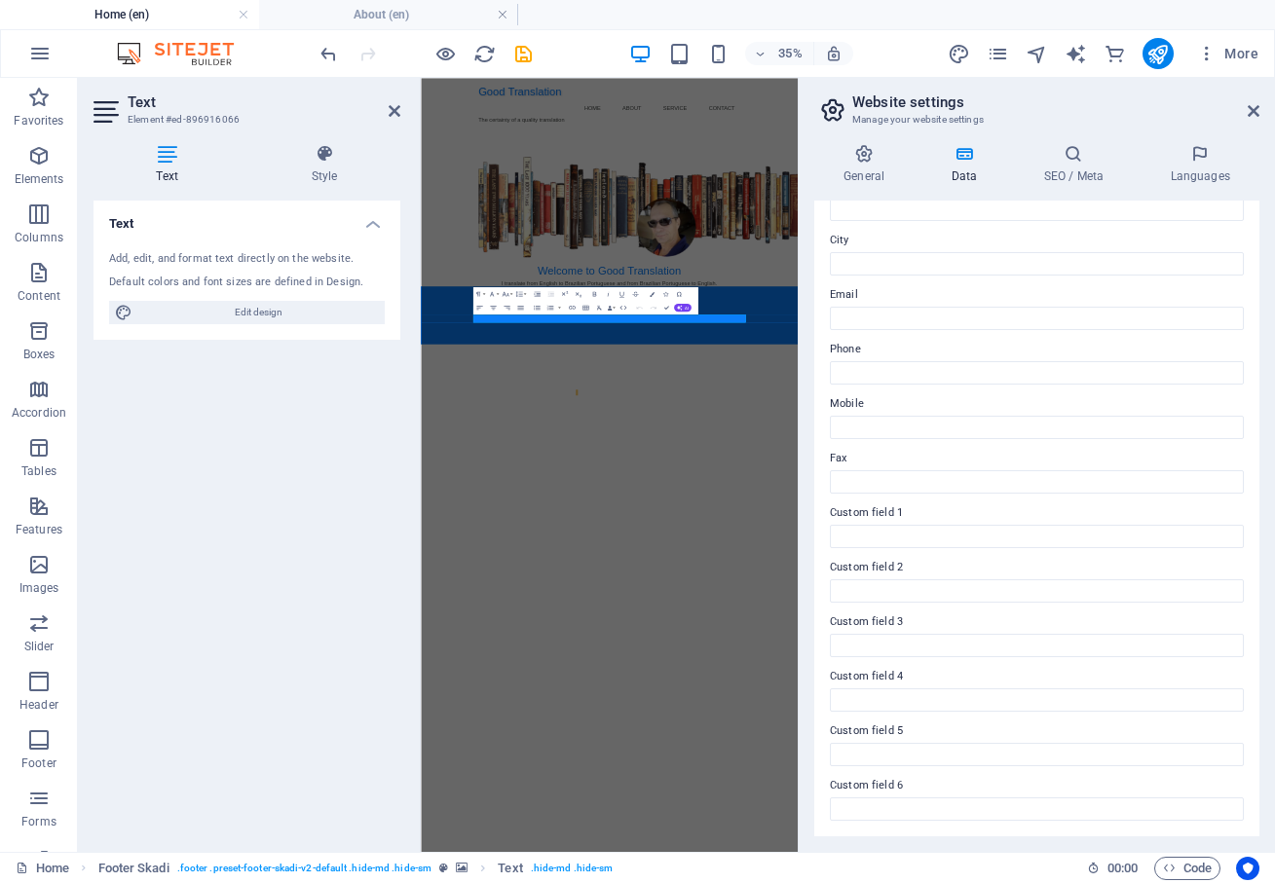
click at [1066, 840] on html "Good Translation Home About Service Contact The certainty of a quality translat…" at bounding box center [959, 459] width 1077 height 762
click at [871, 162] on icon at bounding box center [863, 153] width 99 height 19
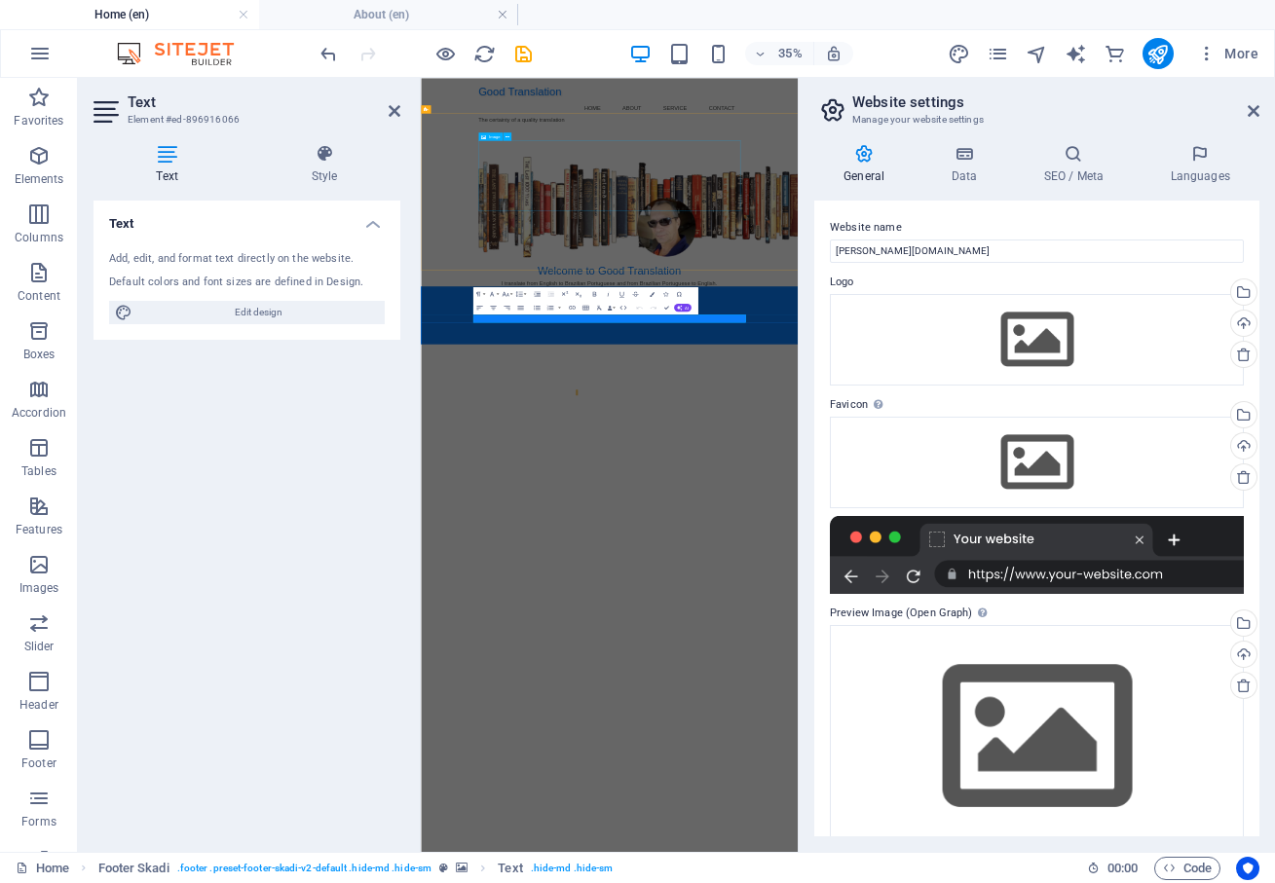
click at [963, 387] on figure at bounding box center [959, 447] width 748 height 287
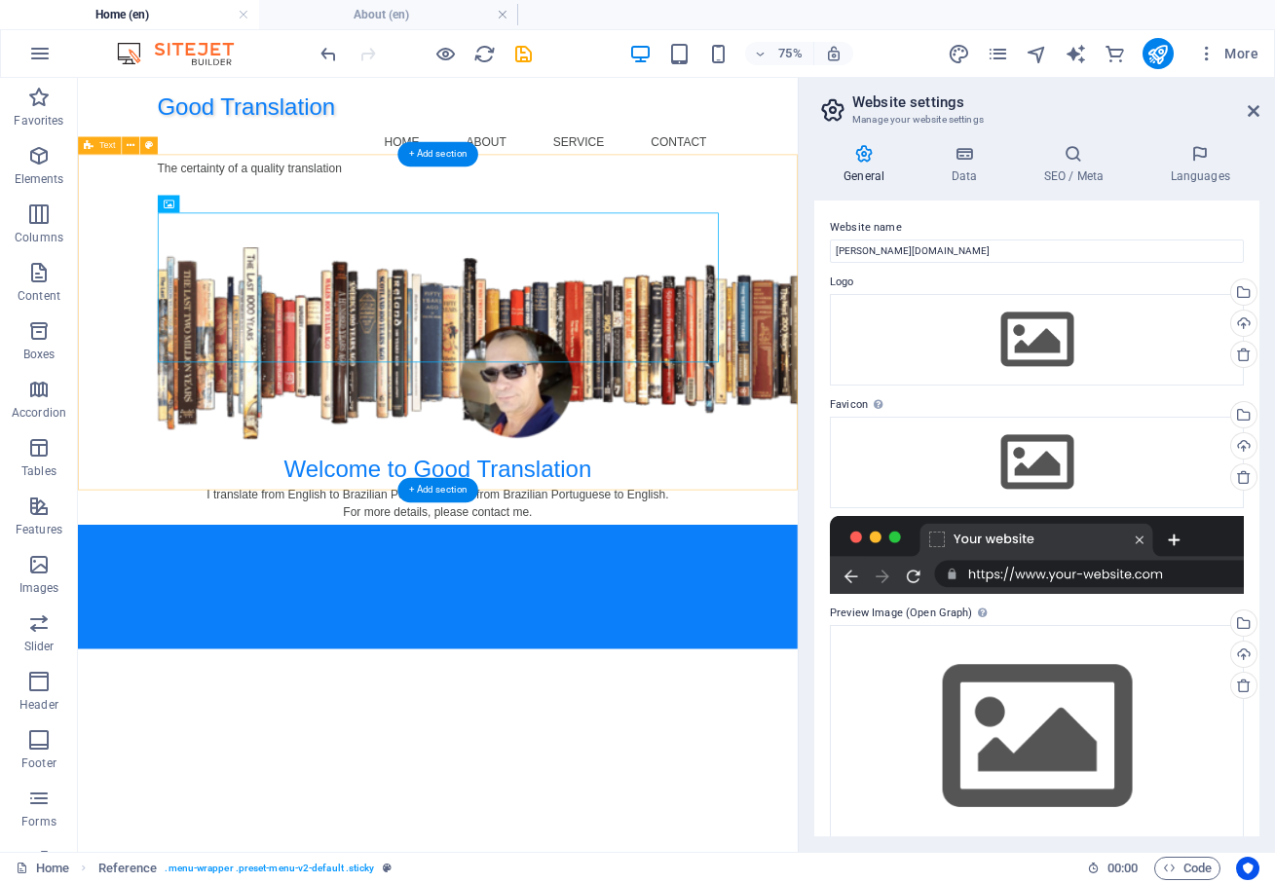
click at [788, 226] on div "Welcome to Good Translation I translate from English to Brazilian Portuguese an…" at bounding box center [557, 450] width 959 height 448
click at [559, 387] on figure at bounding box center [558, 432] width 748 height 256
click at [559, 388] on figure at bounding box center [558, 432] width 748 height 256
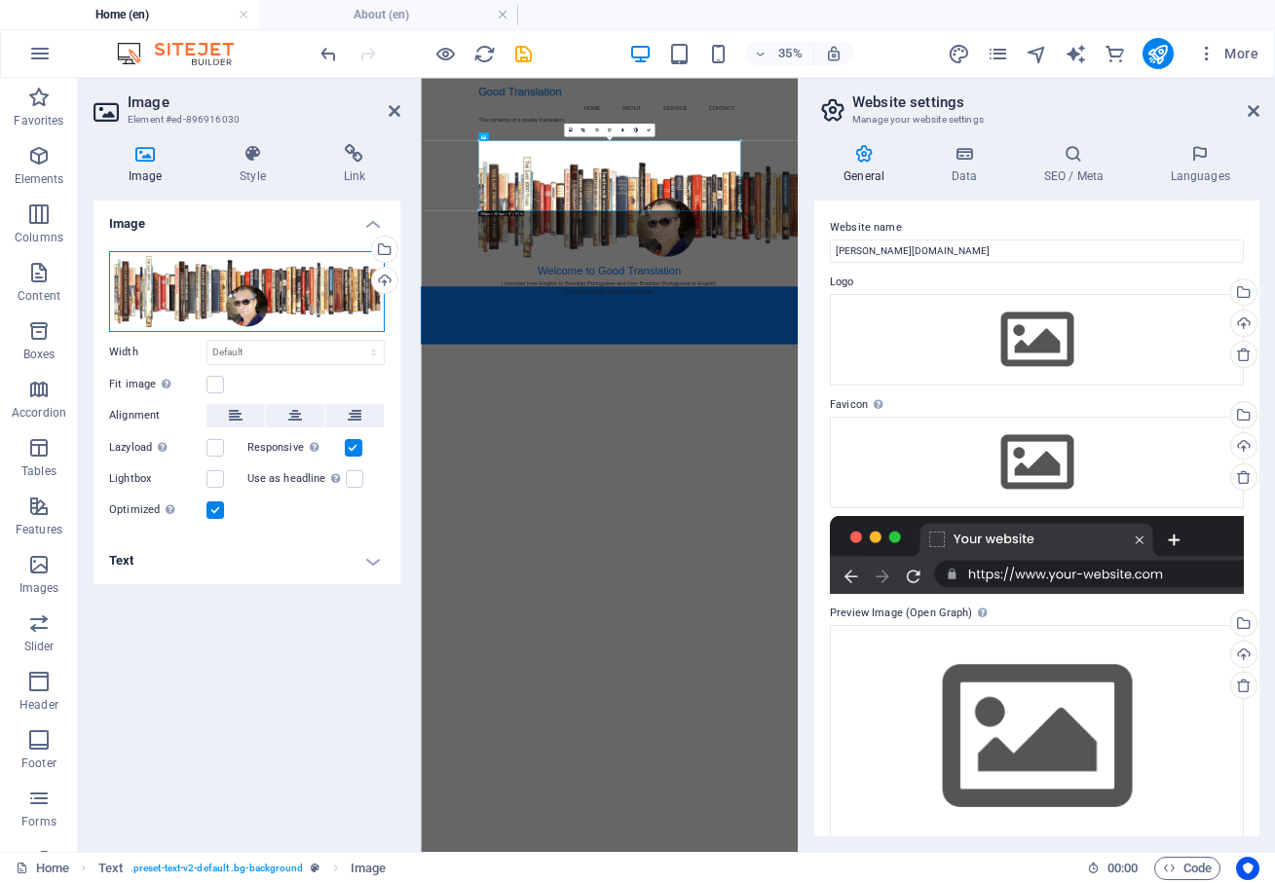
click at [308, 290] on div "Drag files here, click to choose files or select files from Files or our free s…" at bounding box center [247, 291] width 276 height 81
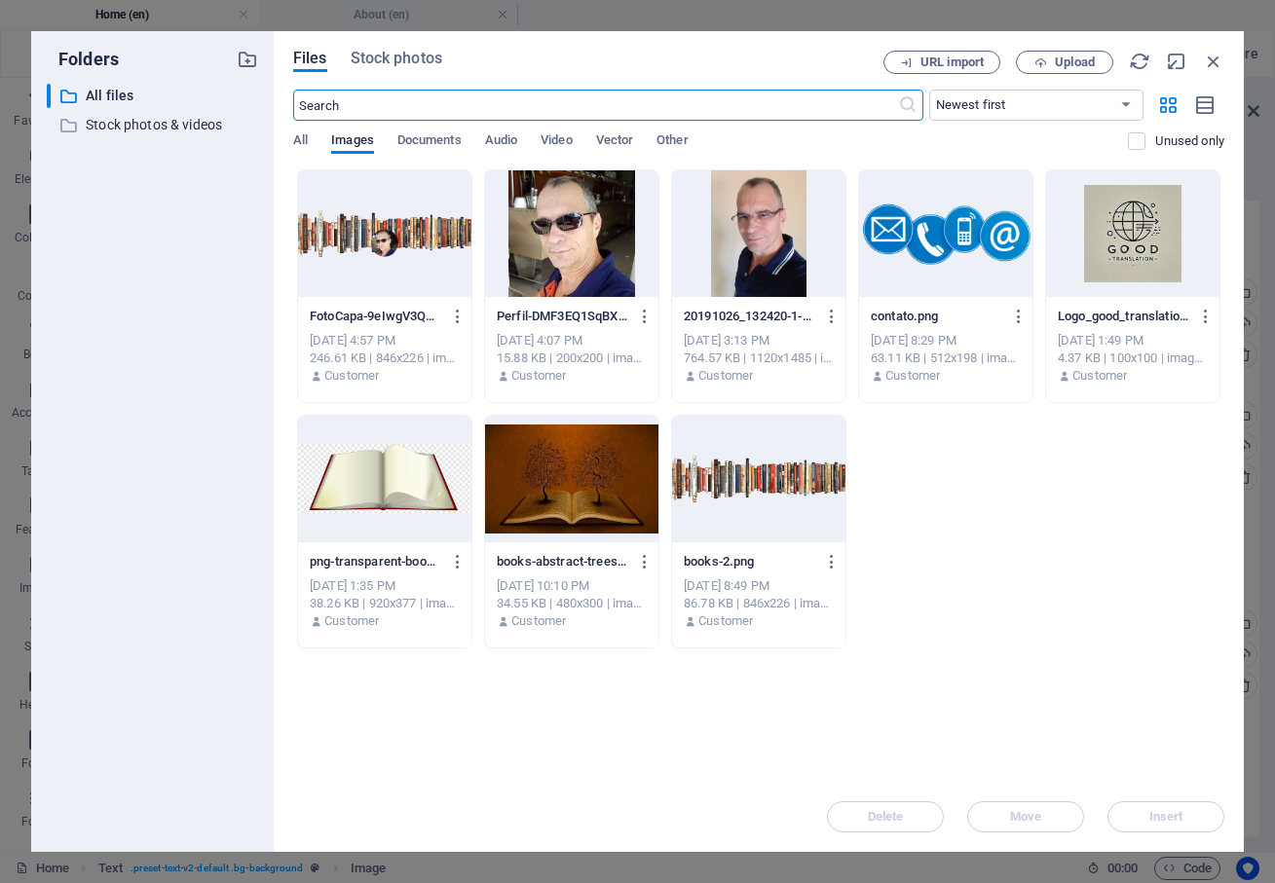
type input "600"
select select "px"
click at [767, 490] on div at bounding box center [758, 479] width 173 height 127
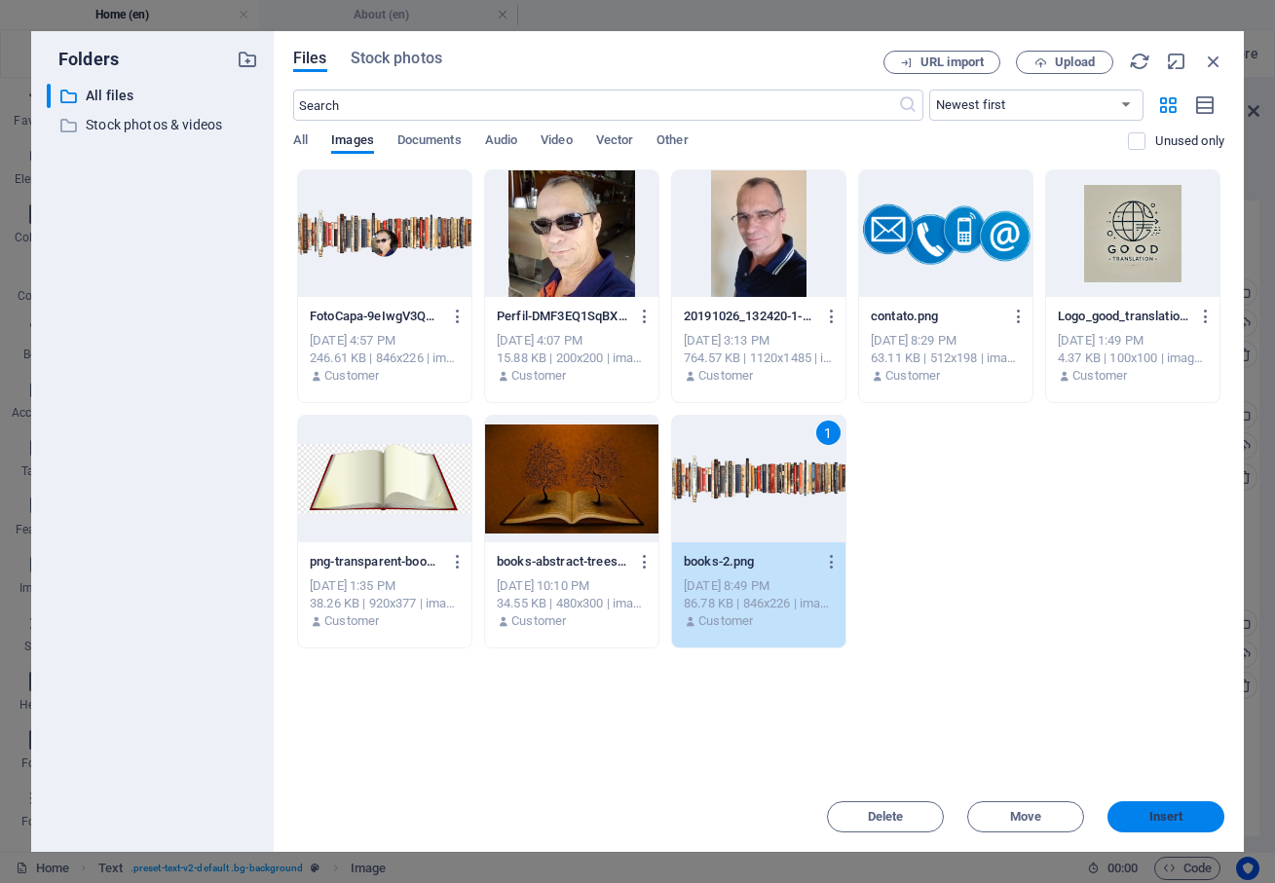
click at [1157, 819] on span "Insert" at bounding box center [1166, 817] width 34 height 12
select select "DISABLED_OPTION_VALUE"
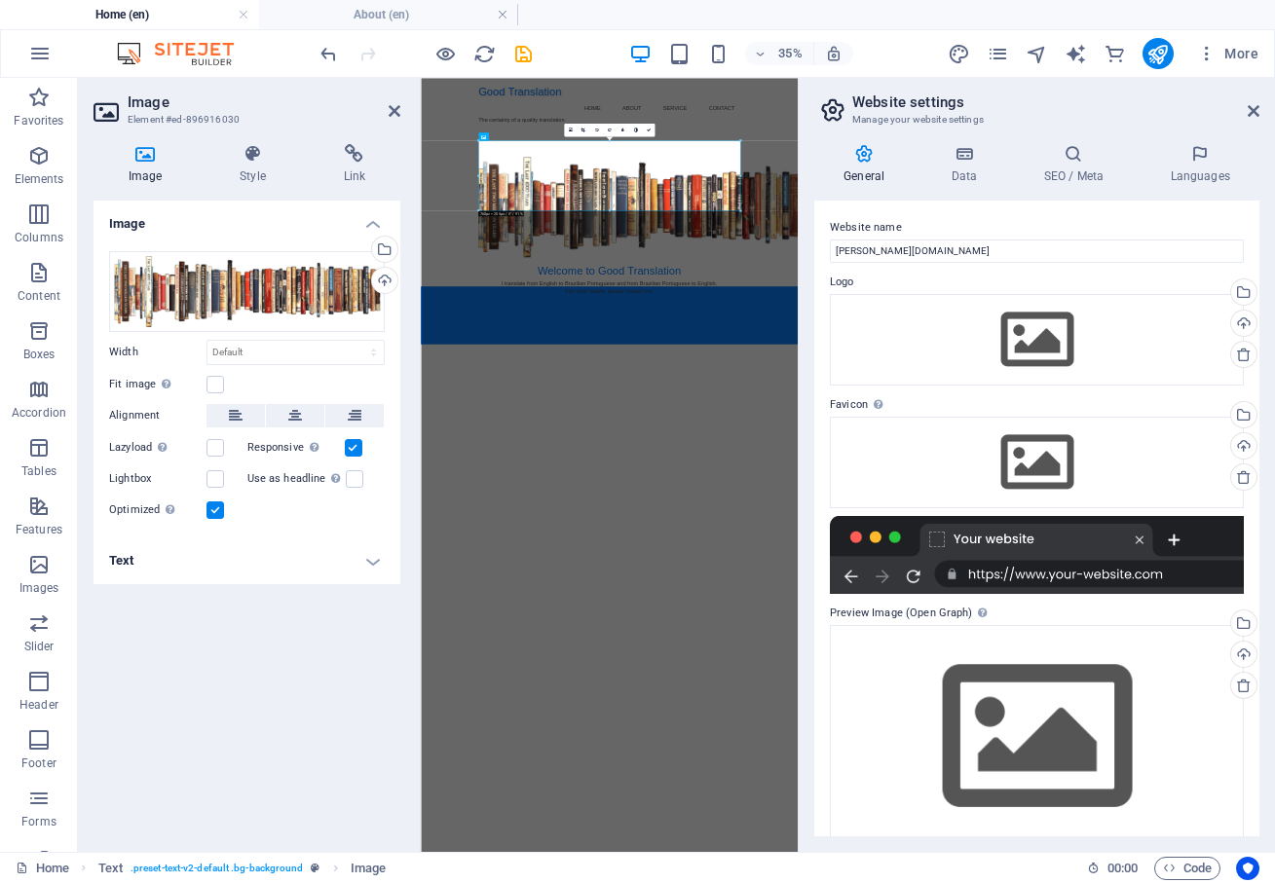
click at [929, 840] on html "Good Translation Home About Service Contact The certainty of a quality translat…" at bounding box center [959, 459] width 1077 height 762
click at [523, 52] on icon "save" at bounding box center [523, 54] width 22 height 22
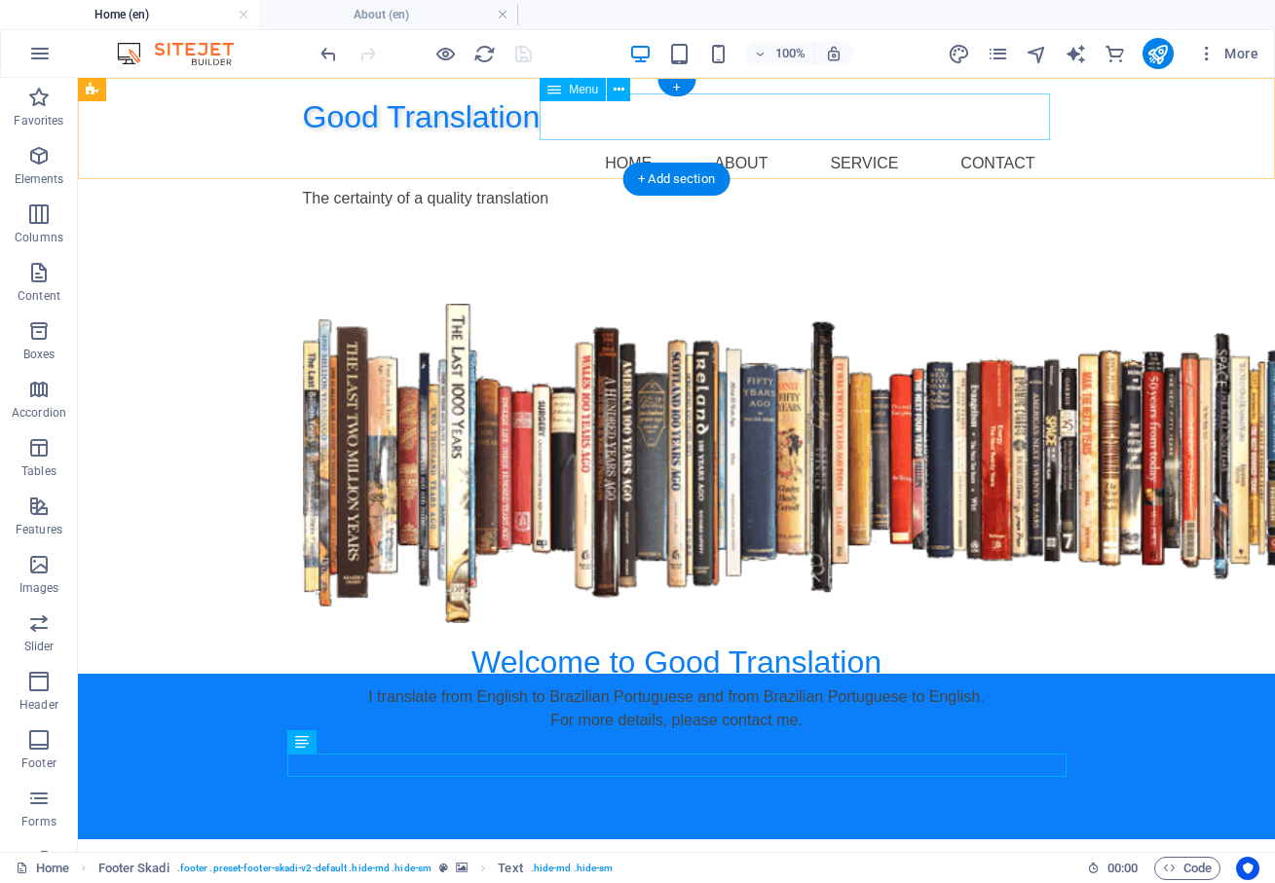
click at [738, 140] on nav "Home About Service Contact" at bounding box center [677, 163] width 748 height 47
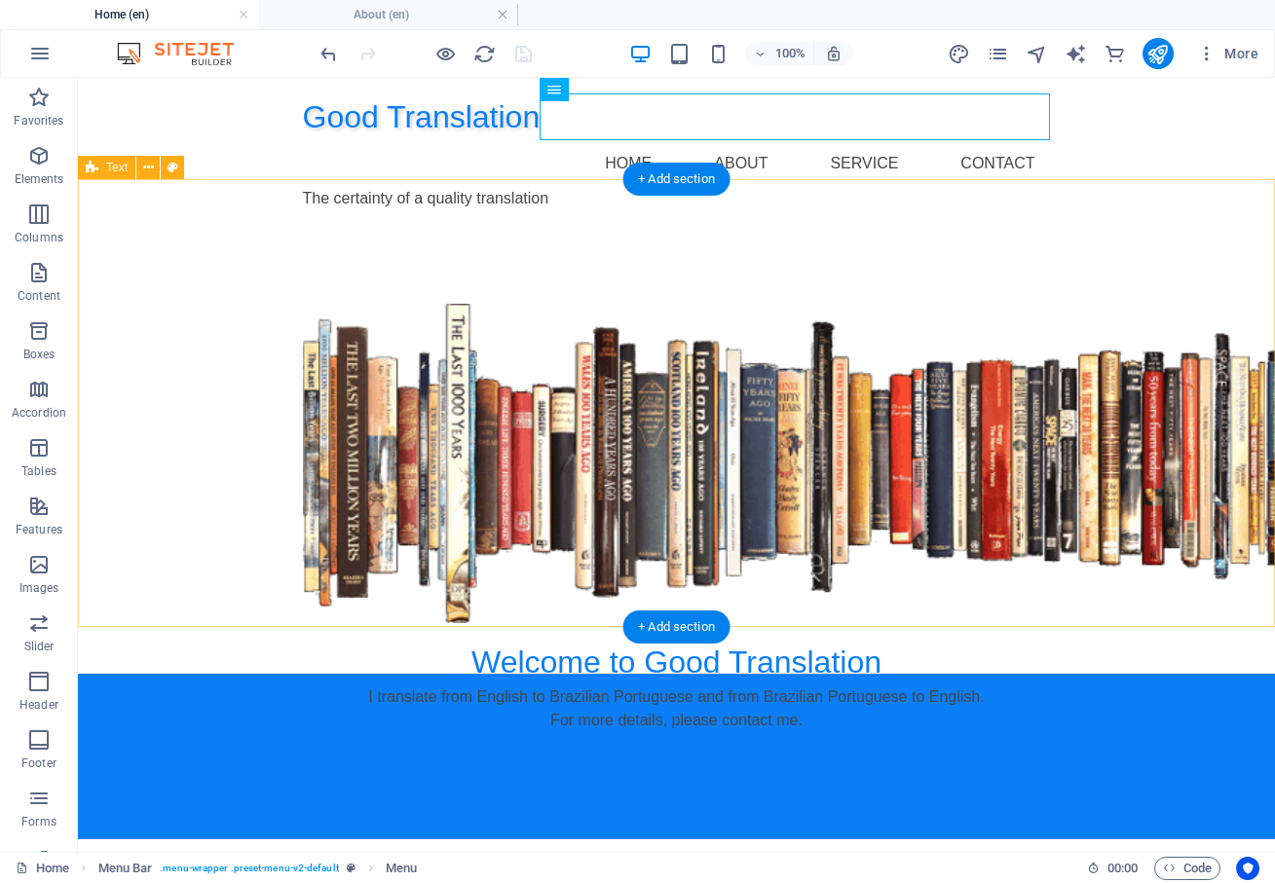
click at [1166, 427] on div "Welcome to Good Translation I translate from English to Brazilian Portuguese an…" at bounding box center [676, 450] width 1197 height 448
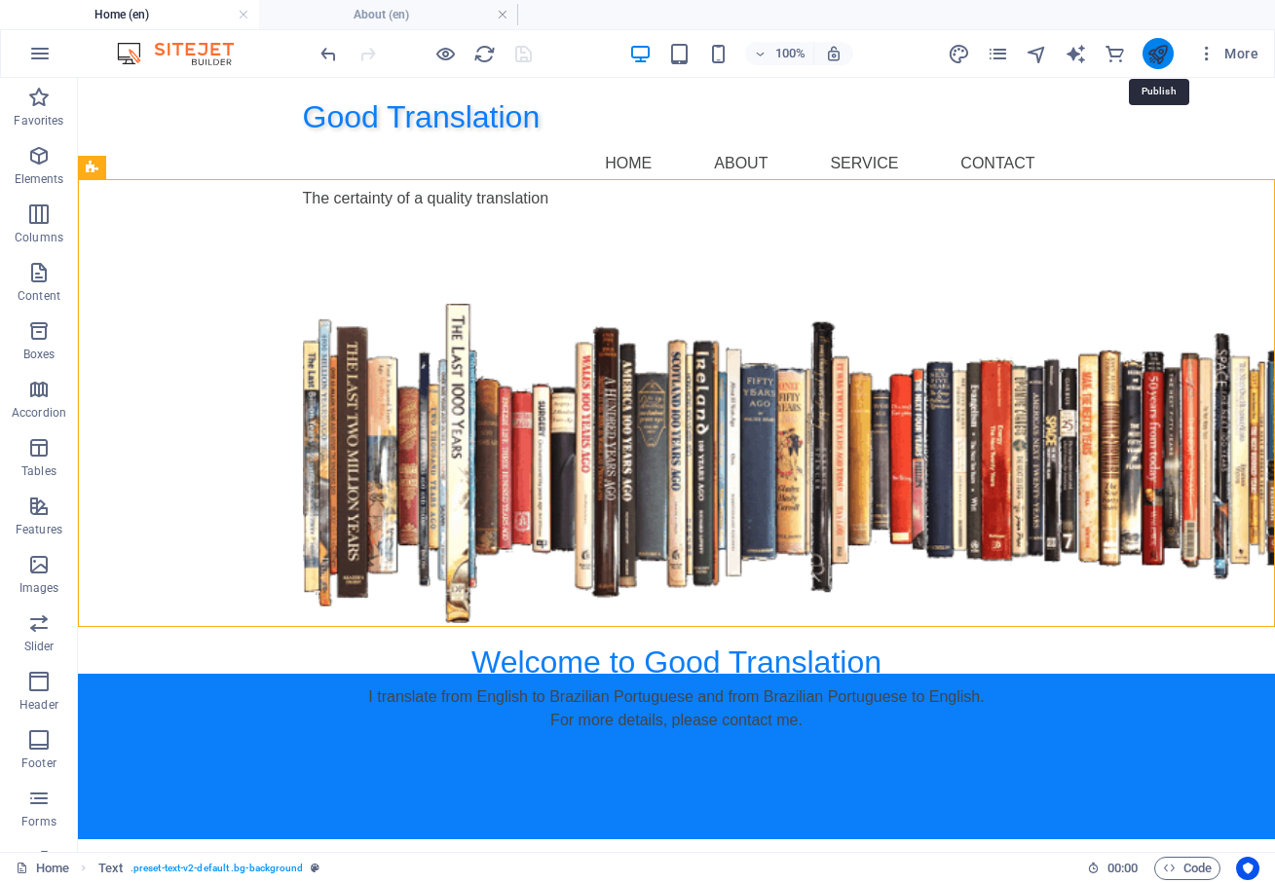
click at [1156, 52] on icon "publish" at bounding box center [1157, 54] width 22 height 22
